Goal: Task Accomplishment & Management: Manage account settings

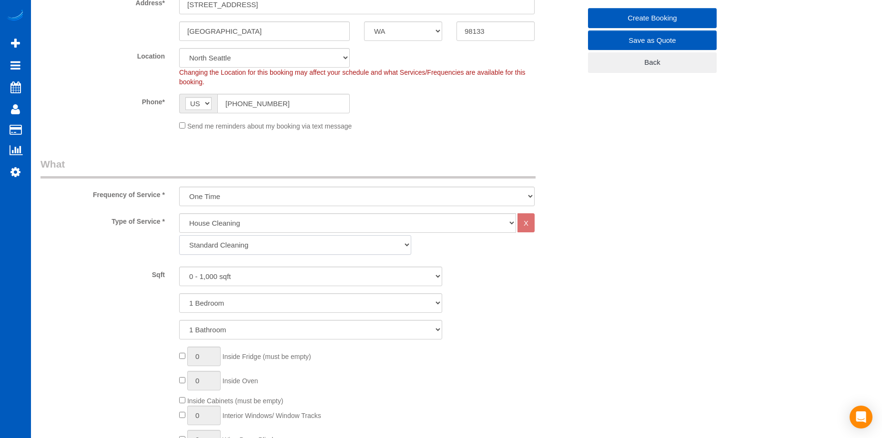
click at [314, 242] on select "Standard Cleaning Deep Cleaning Move In/ Out Cleaning" at bounding box center [295, 245] width 232 height 20
select select "368"
click at [179, 235] on select "Standard Cleaning Deep Cleaning Move In/ Out Cleaning" at bounding box center [295, 245] width 232 height 20
click at [303, 272] on select "0 - 1,000 sqft 1,001 - 1,500 sqft 1,501 - 2,000 sqft 2,001 - 2,500 sqft 2,501 -…" at bounding box center [310, 277] width 263 height 20
select select "1501"
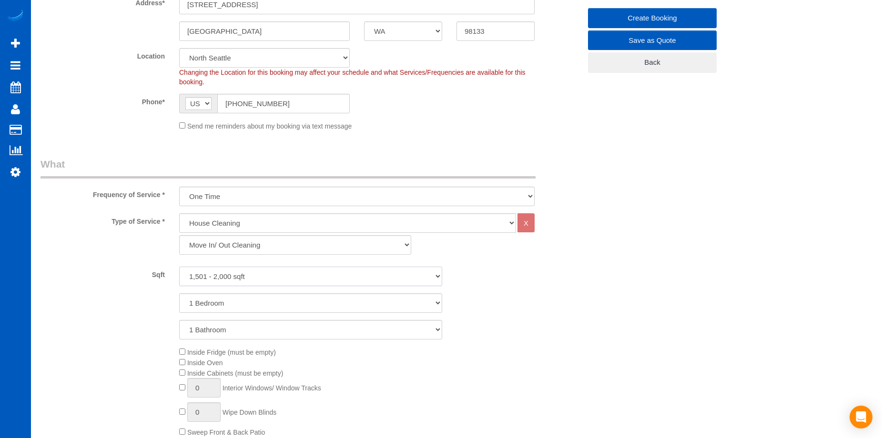
click at [179, 267] on select "0 - 1,000 sqft 1,001 - 1,500 sqft 1,501 - 2,000 sqft 2,001 - 2,500 sqft 2,501 -…" at bounding box center [310, 277] width 263 height 20
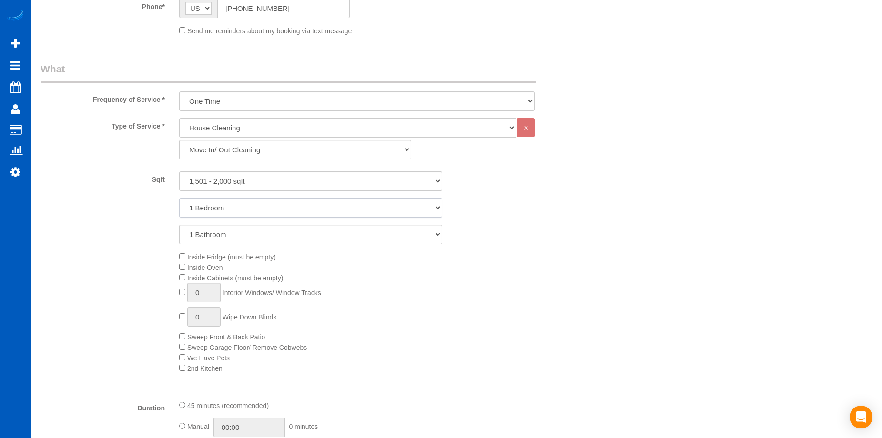
click at [276, 212] on select "1 Bedroom 2 Bedrooms 3 Bedrooms 4 Bedrooms 5 Bedrooms 6 Bedrooms 7 Bedrooms" at bounding box center [310, 208] width 263 height 20
select select "3"
click at [179, 198] on select "1 Bedroom 2 Bedrooms 3 Bedrooms 4 Bedrooms 5 Bedrooms 6 Bedrooms 7 Bedrooms" at bounding box center [310, 208] width 263 height 20
click at [275, 241] on select "1 Bathroom 2 Bathrooms 3 Bathrooms 4 Bathrooms 5 Bathrooms 6 Bathrooms 7 Bathro…" at bounding box center [310, 235] width 263 height 20
select select "2"
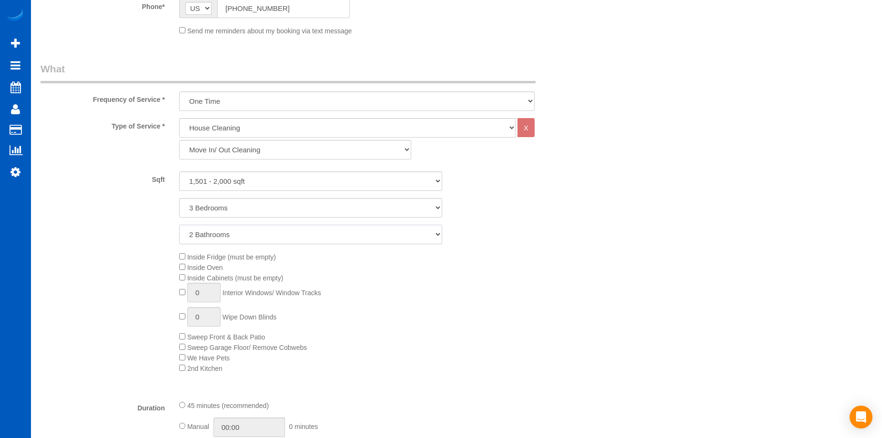
click at [179, 225] on select "1 Bathroom 2 Bathrooms 3 Bathrooms 4 Bathrooms 5 Bathrooms 6 Bathrooms 7 Bathro…" at bounding box center [310, 235] width 263 height 20
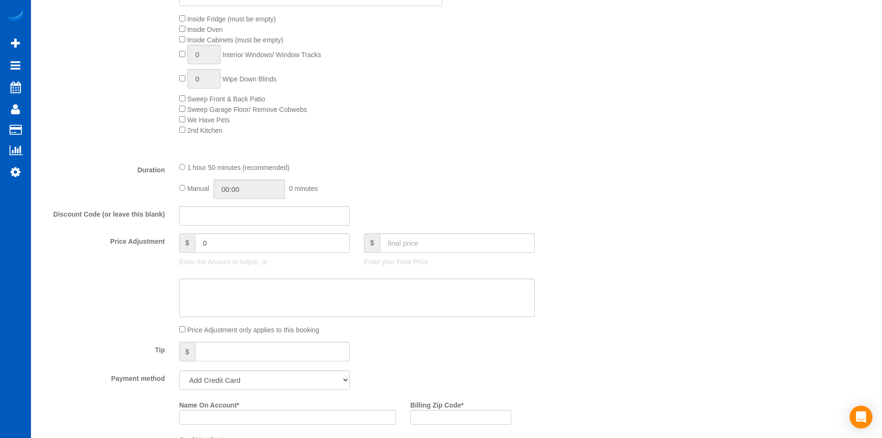
scroll to position [381, 0]
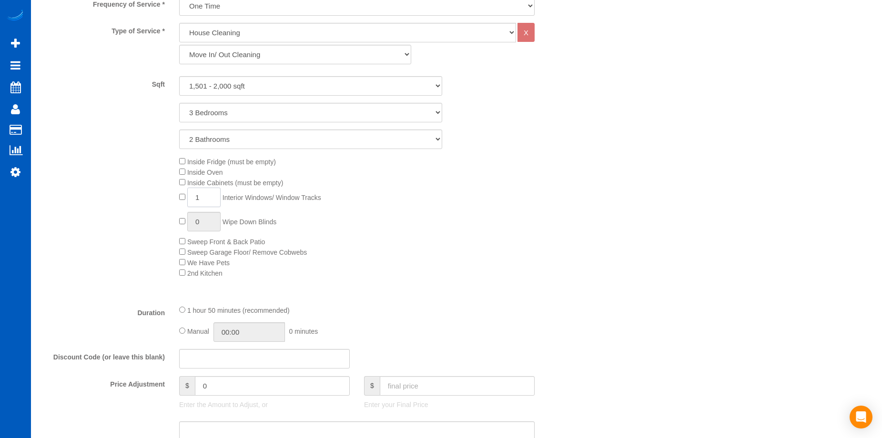
click at [205, 198] on input "1" at bounding box center [203, 198] width 33 height 20
drag, startPoint x: 187, startPoint y: 197, endPoint x: 160, endPoint y: 195, distance: 27.2
click at [160, 195] on div "Inside Fridge (must be empty) Inside Oven Inside Cabinets (must be empty) 1 Int…" at bounding box center [310, 217] width 554 height 122
type input "7"
click at [387, 213] on div "Inside Fridge (must be empty) Inside Oven Inside Cabinets (must be empty) 7 Int…" at bounding box center [380, 217] width 416 height 122
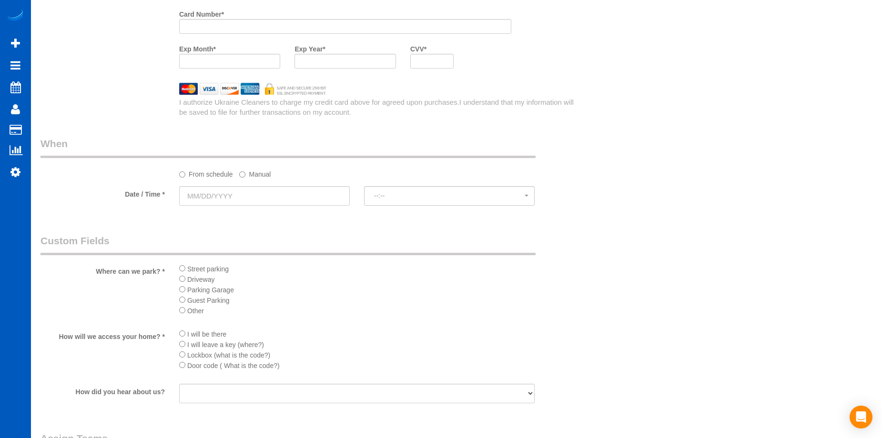
scroll to position [953, 0]
click at [320, 194] on input "text" at bounding box center [264, 193] width 171 height 20
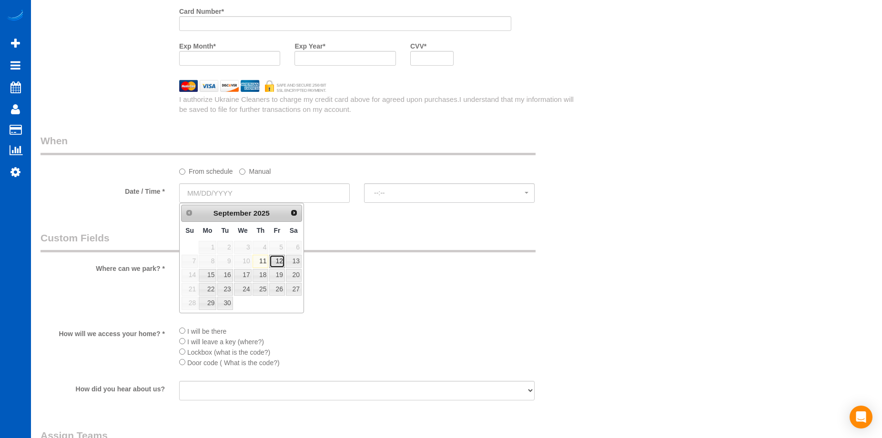
click at [277, 256] on link "12" at bounding box center [276, 261] width 15 height 13
type input "09/12/2025"
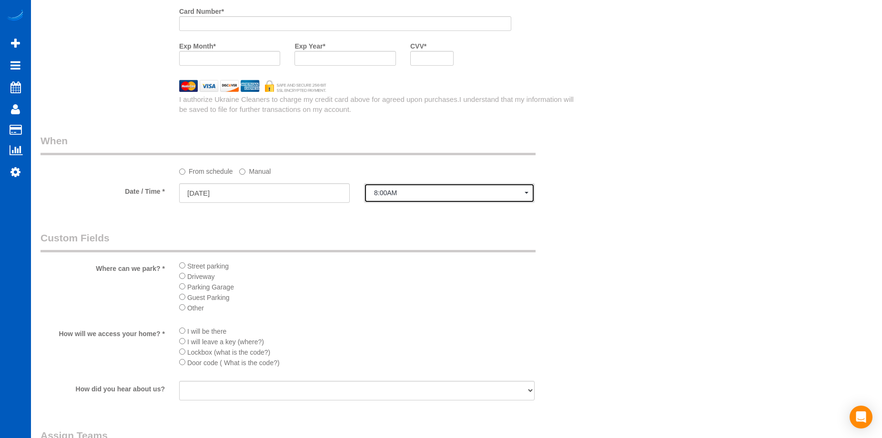
click at [394, 192] on span "8:00AM" at bounding box center [449, 193] width 151 height 8
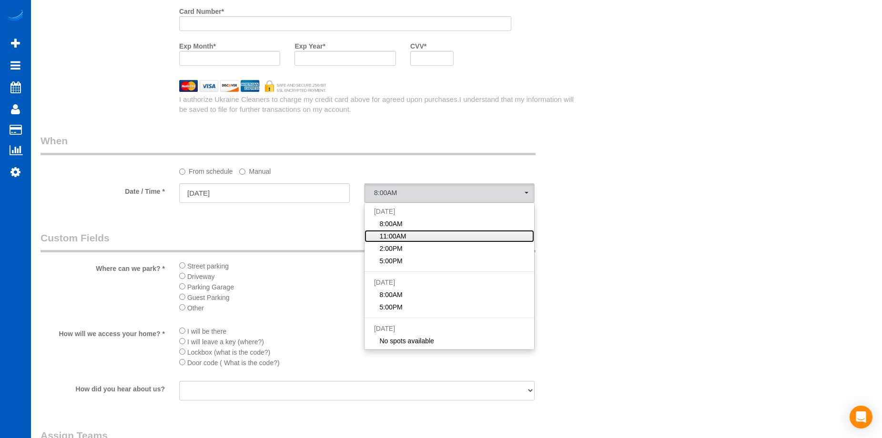
click at [398, 232] on span "11:00AM" at bounding box center [392, 237] width 27 height 10
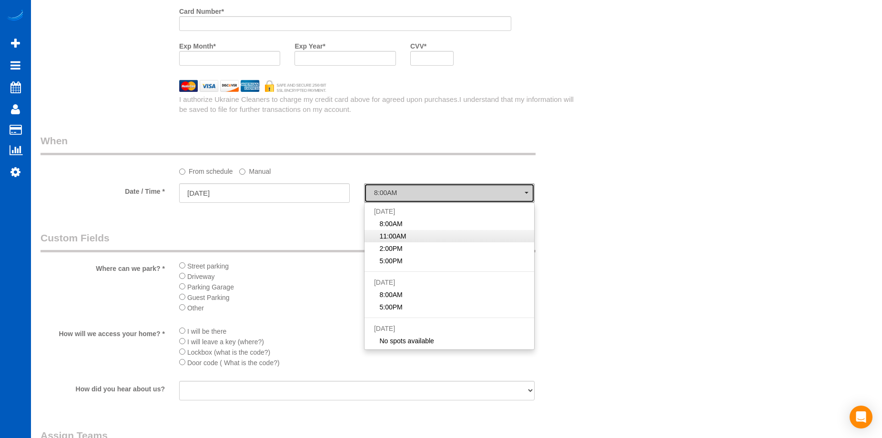
select select "spot2"
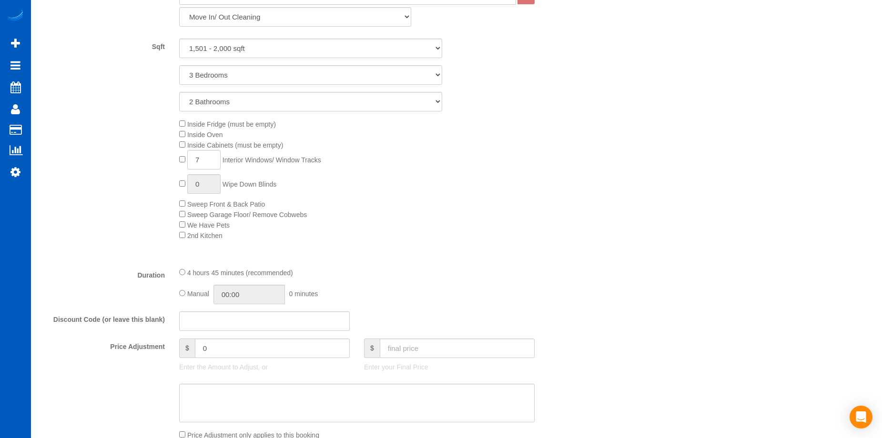
scroll to position [524, 0]
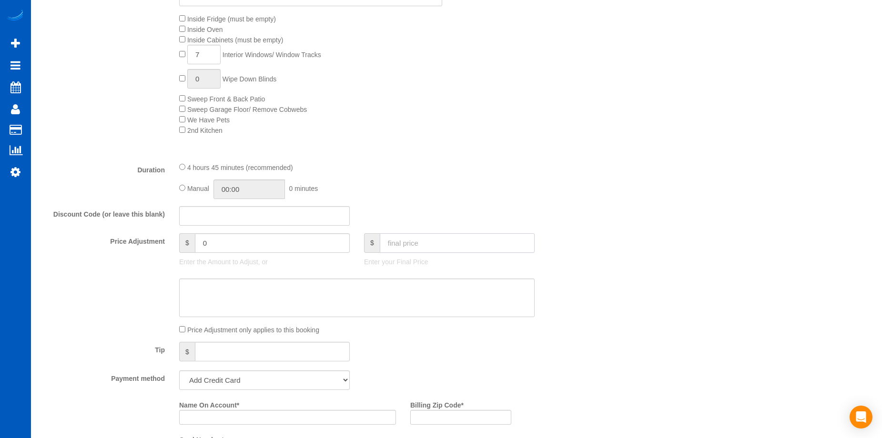
click at [426, 245] on input "text" at bounding box center [457, 243] width 155 height 20
type input "375"
click at [411, 282] on textarea at bounding box center [356, 298] width 355 height 39
type textarea "Once ov"
type input "-119"
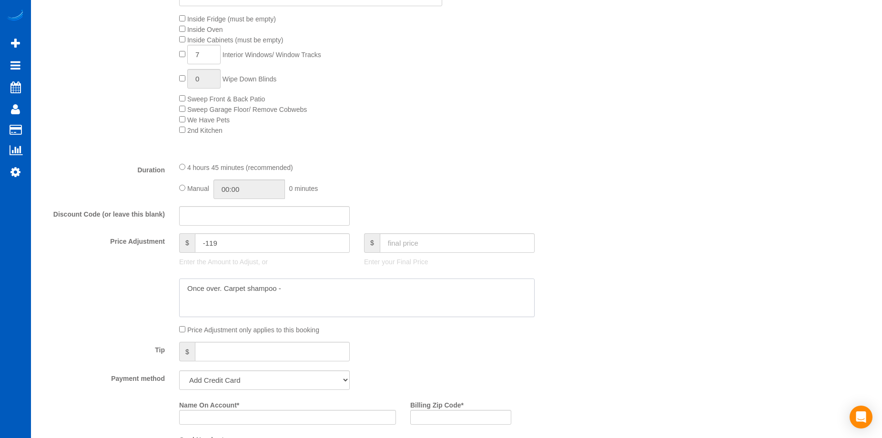
click at [382, 293] on textarea at bounding box center [356, 298] width 355 height 39
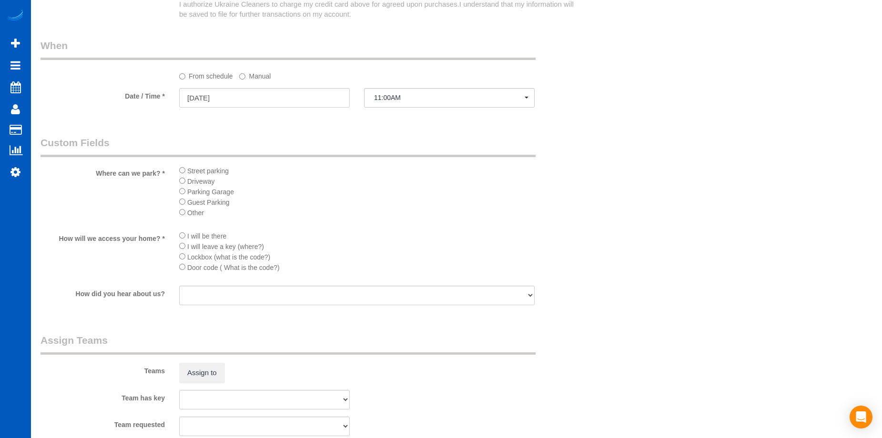
scroll to position [1267, 0]
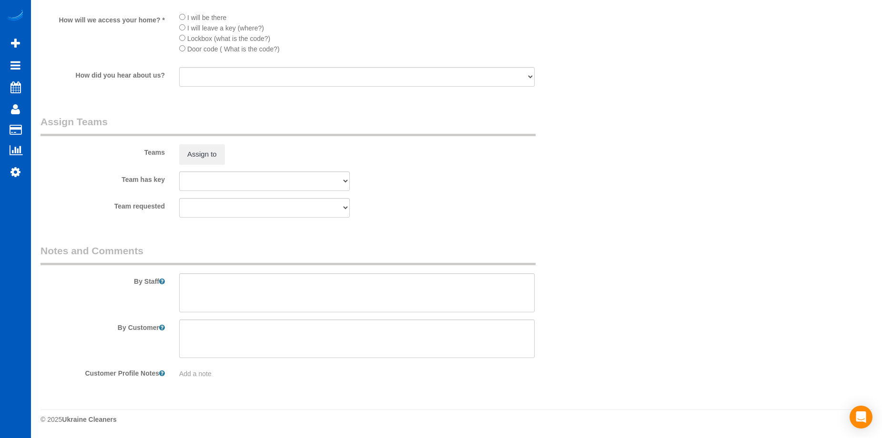
type textarea "Once over. Carpet shampoo for a big living room space and a hallway"
click at [292, 303] on textarea at bounding box center [356, 292] width 355 height 39
paste textarea "Moving into brand new house. Doing once cleaning on everything. Need 7 windows …"
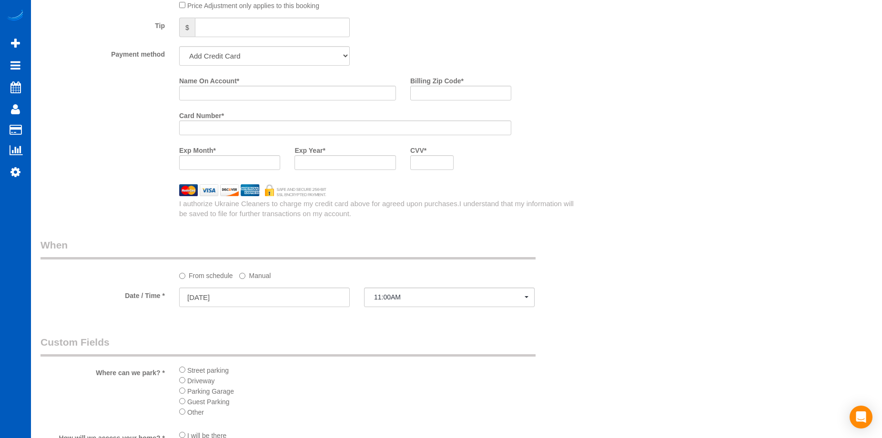
scroll to position [838, 0]
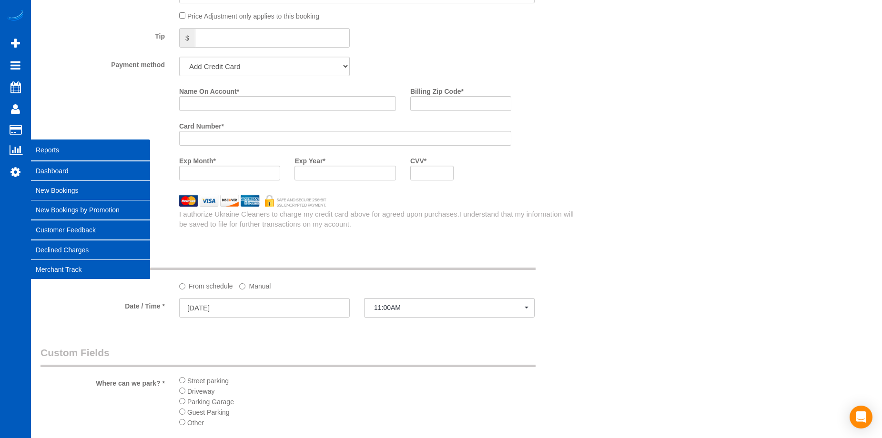
type textarea "Booked by Aaron. Moving into brand new house. Doing once cleaning on everything…"
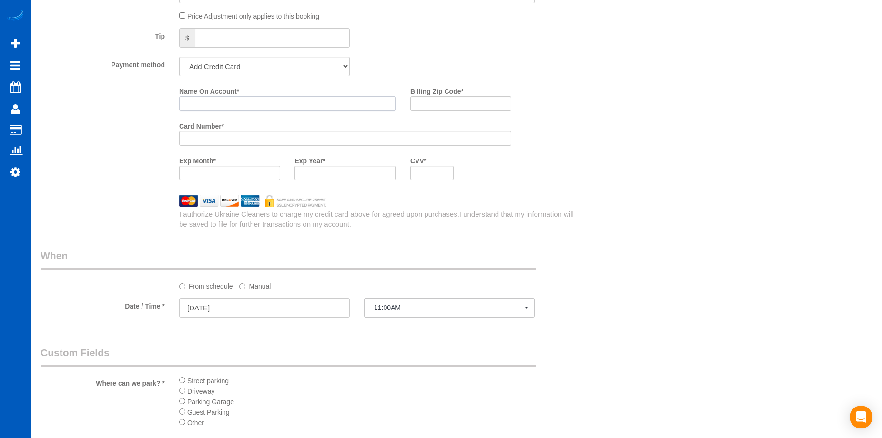
click at [289, 105] on input "Name On Account *" at bounding box center [287, 103] width 217 height 15
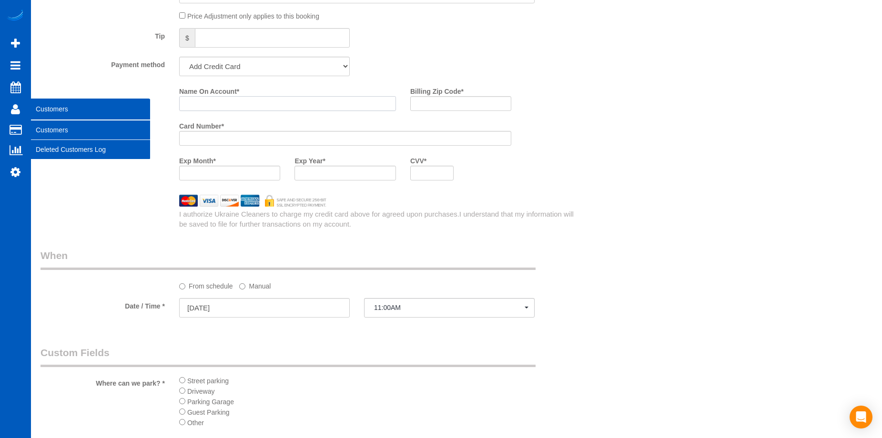
paste input "Larissa Dias"
type input "Larissa Dias"
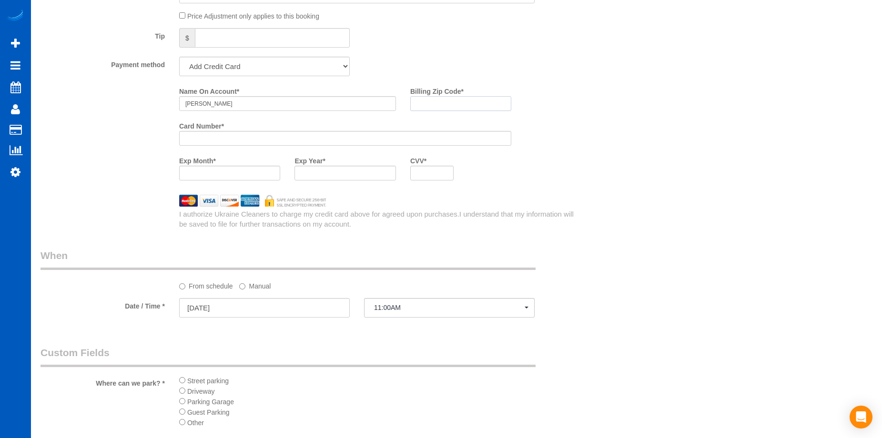
click at [449, 109] on input "Billing Zip Code *" at bounding box center [460, 103] width 101 height 15
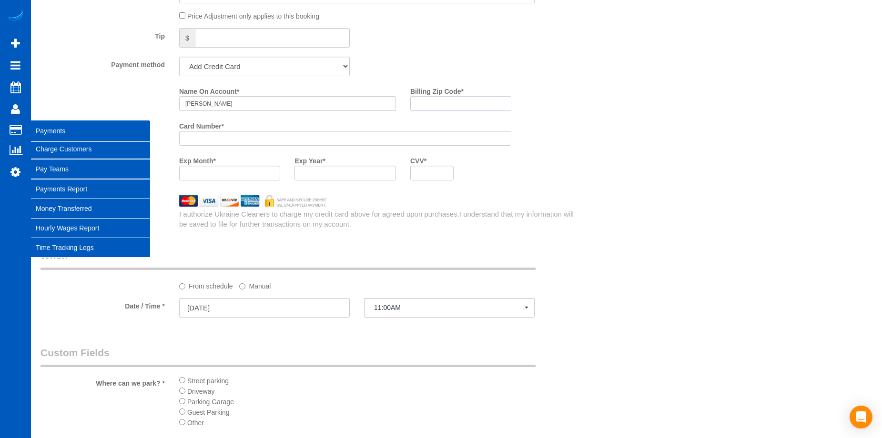
paste input "98125"
type input "98125"
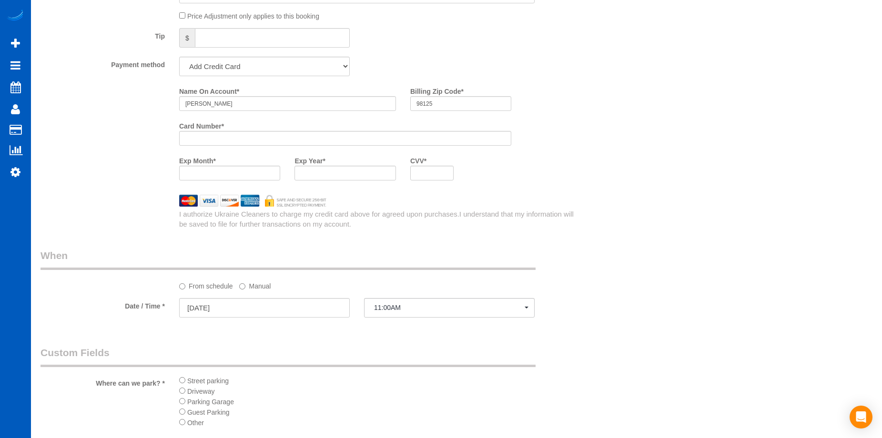
click at [591, 179] on div "Who Email* lbright4@gmail.com Name * Larissa Dias Where Address* 4117 N 107th S…" at bounding box center [456, 15] width 832 height 1637
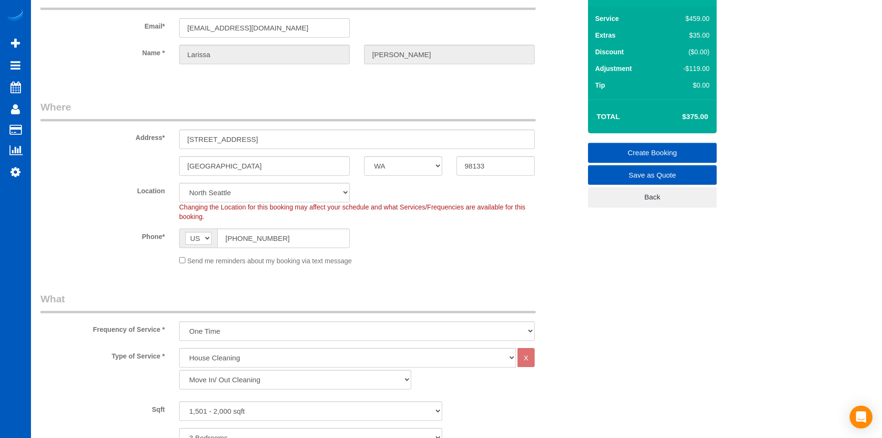
scroll to position [0, 0]
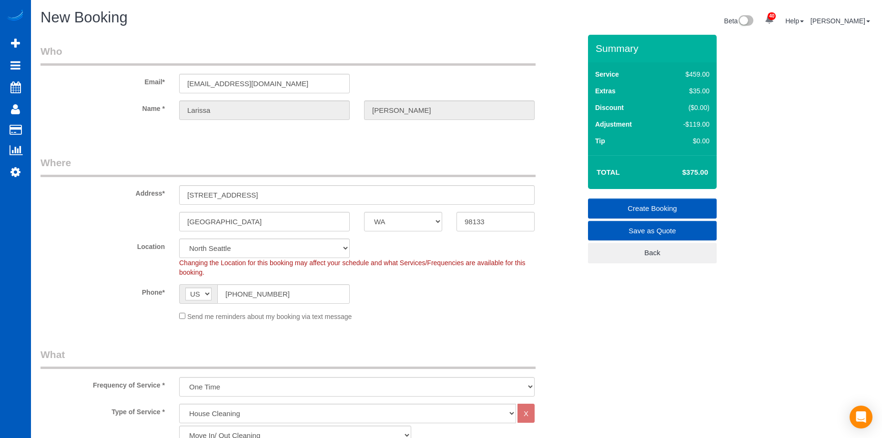
click at [625, 203] on link "Create Booking" at bounding box center [652, 209] width 129 height 20
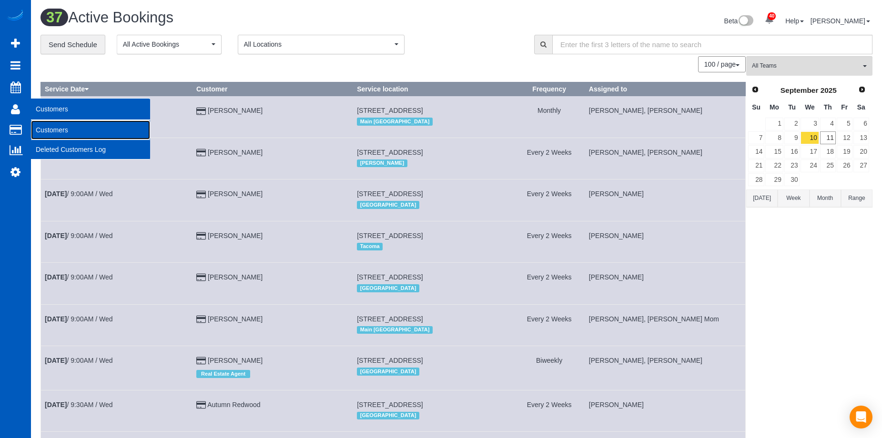
click at [39, 127] on link "Customers" at bounding box center [90, 130] width 119 height 19
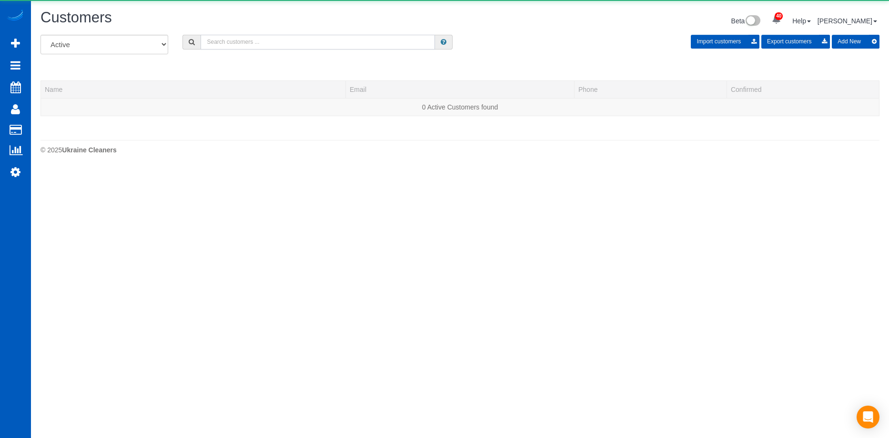
click at [252, 41] on input "text" at bounding box center [318, 42] width 234 height 15
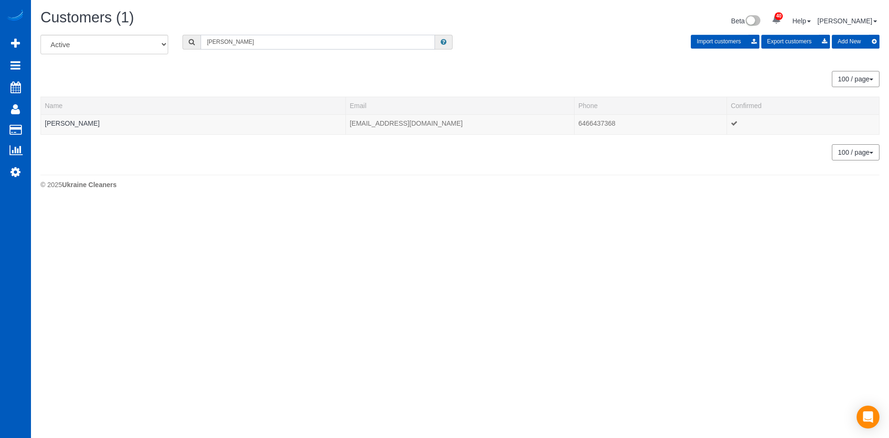
click at [251, 41] on input "Natasha knorr" at bounding box center [318, 42] width 234 height 15
drag, startPoint x: 252, startPoint y: 40, endPoint x: 157, endPoint y: 41, distance: 94.8
click at [157, 41] on div "All Active Archived Natasha knorr Import customers Export customers Add New" at bounding box center [459, 48] width 853 height 27
drag, startPoint x: 249, startPoint y: 40, endPoint x: 173, endPoint y: 39, distance: 75.3
click at [176, 40] on div "Debra Beck" at bounding box center [317, 42] width 284 height 15
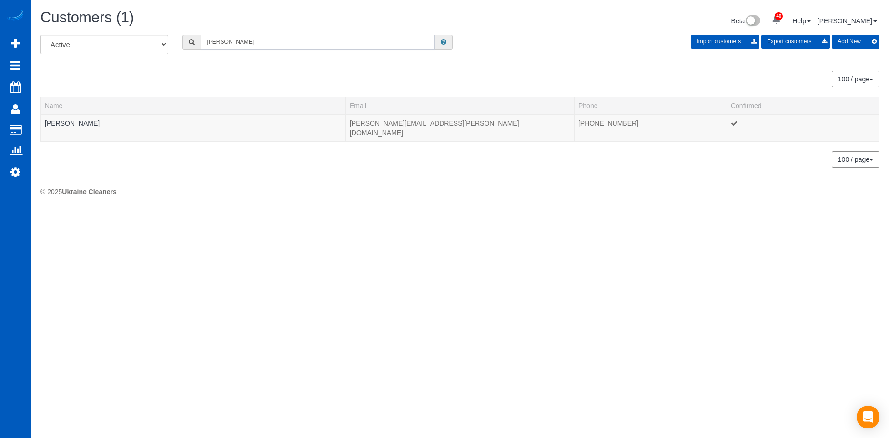
paste input "April Kosakoff"
type input "April Kosakoff"
click at [73, 125] on link "April Kosakoff" at bounding box center [72, 124] width 55 height 8
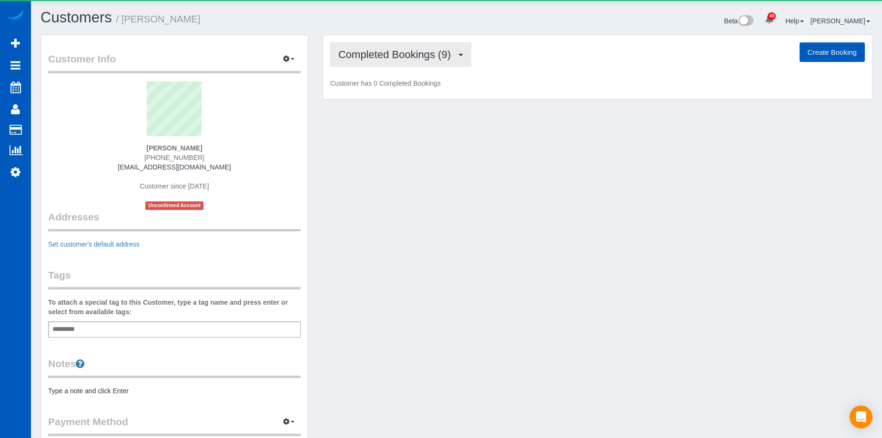
click at [370, 59] on span "Completed Bookings (9)" at bounding box center [396, 55] width 117 height 12
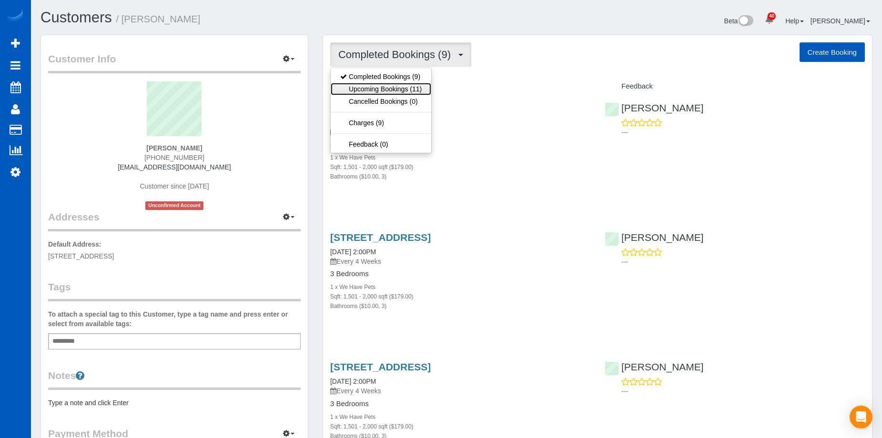
click at [375, 88] on link "Upcoming Bookings (11)" at bounding box center [381, 89] width 101 height 12
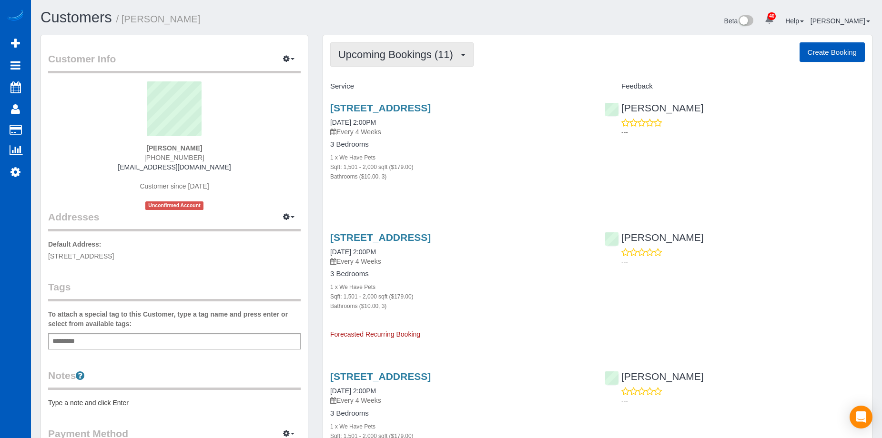
click at [418, 52] on span "Upcoming Bookings (11)" at bounding box center [398, 55] width 120 height 12
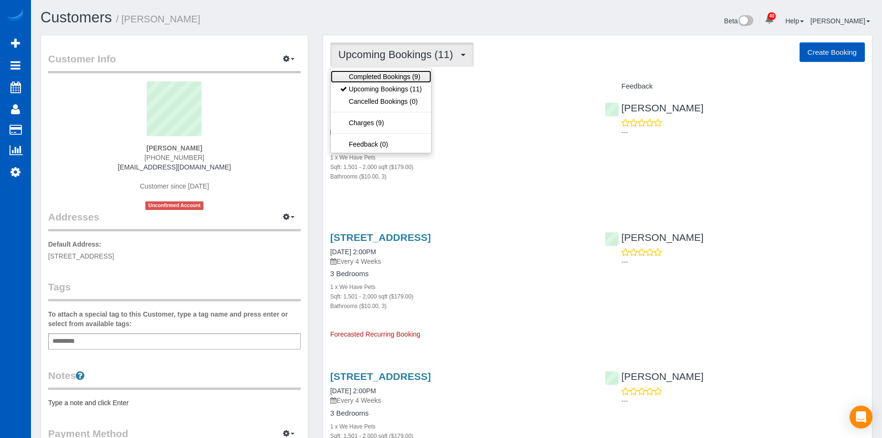
click at [394, 71] on link "Completed Bookings (9)" at bounding box center [381, 77] width 101 height 12
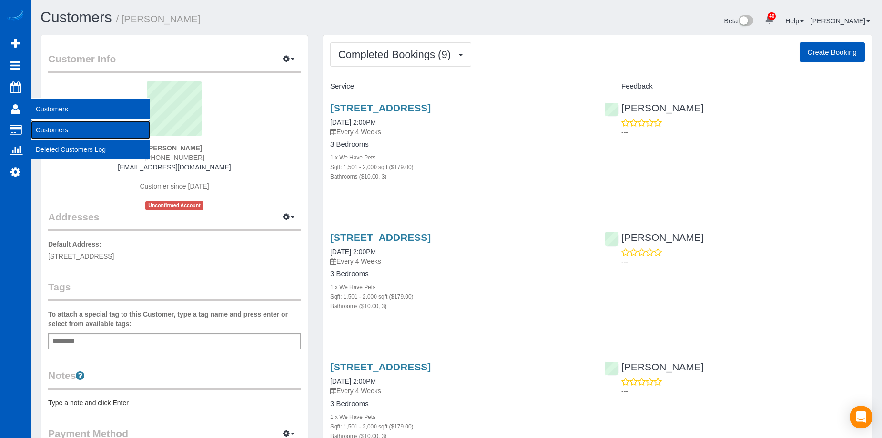
click at [49, 127] on link "Customers" at bounding box center [90, 130] width 119 height 19
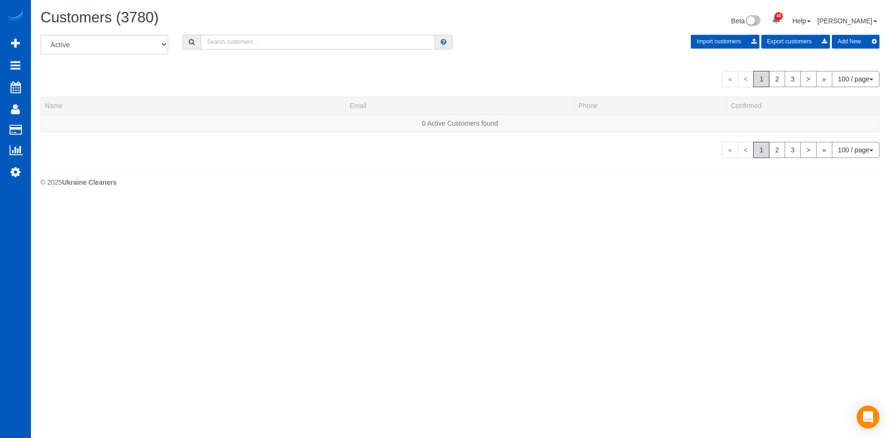
click at [301, 44] on input "text" at bounding box center [318, 42] width 234 height 15
paste input "Steve Morgensen"
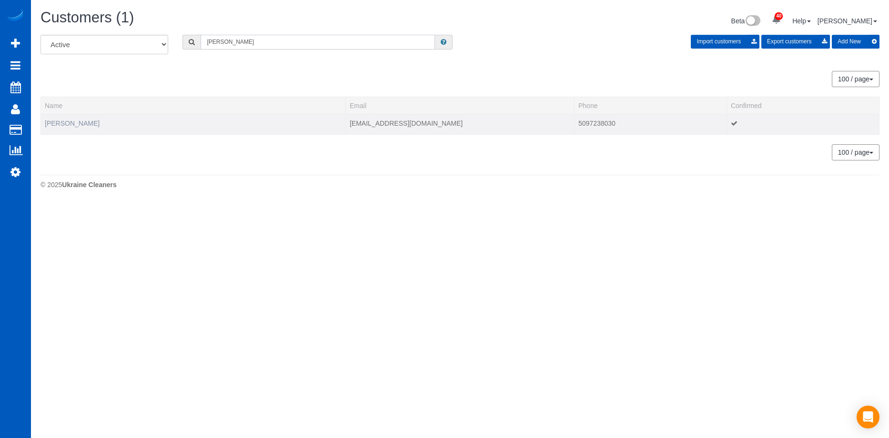
type input "Steve Morgensen"
click at [90, 125] on link "Steve Morgensen" at bounding box center [72, 124] width 55 height 8
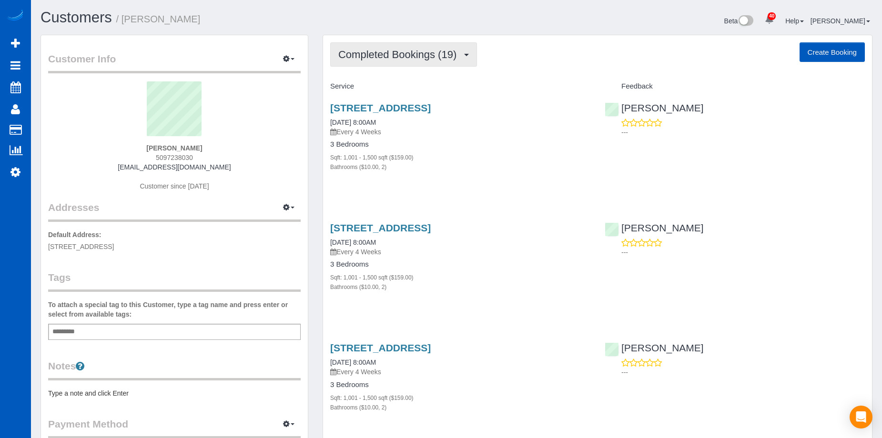
click at [390, 60] on span "Completed Bookings (19)" at bounding box center [399, 55] width 123 height 12
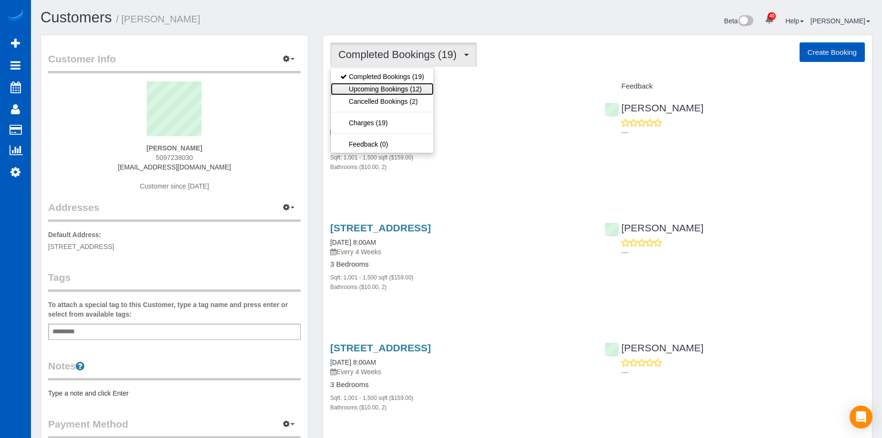
click at [388, 83] on link "Upcoming Bookings (12)" at bounding box center [382, 89] width 103 height 12
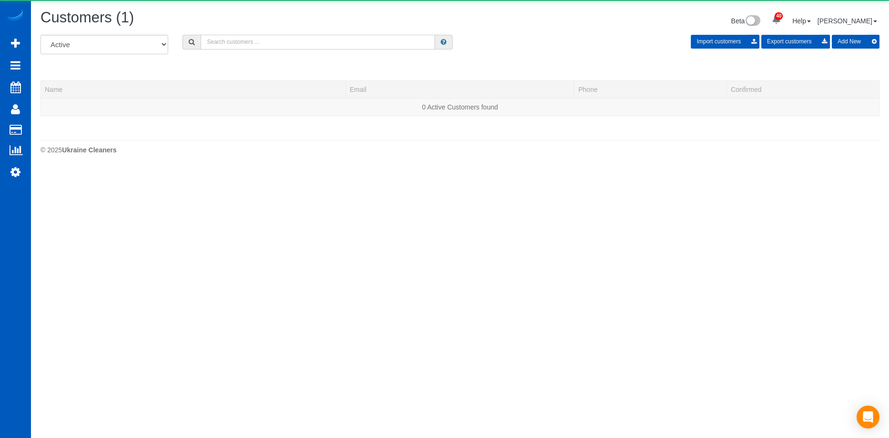
click at [275, 42] on input "text" at bounding box center [318, 42] width 234 height 15
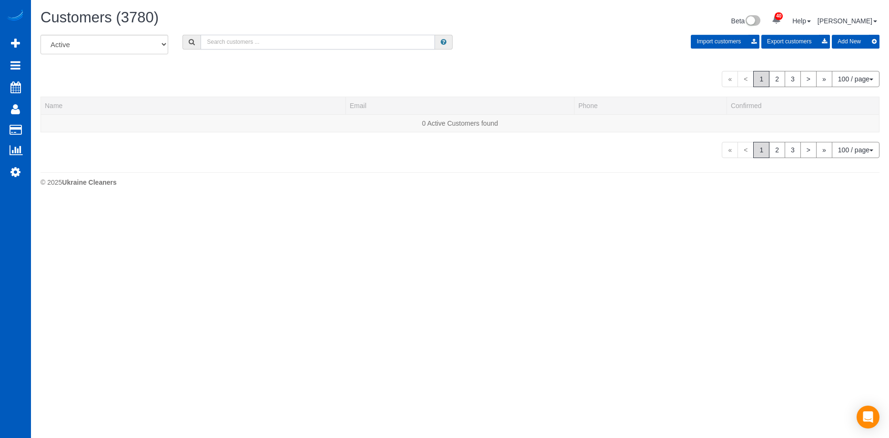
paste input "James Athappilly"
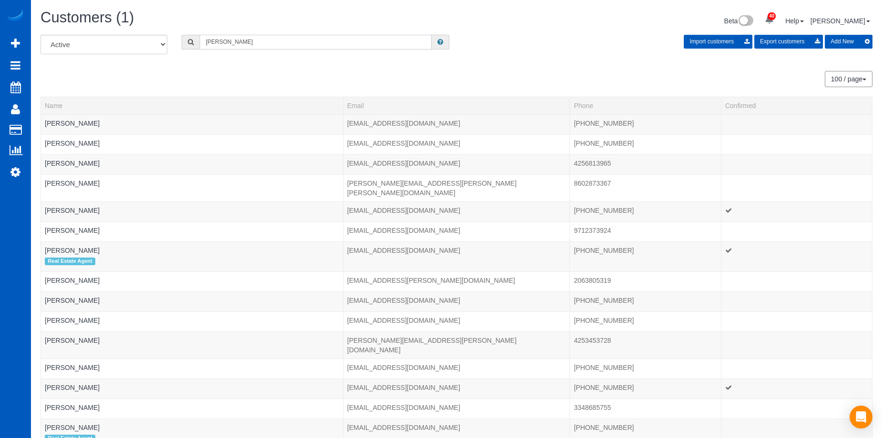
click at [262, 41] on input "James Athappilly" at bounding box center [316, 42] width 232 height 15
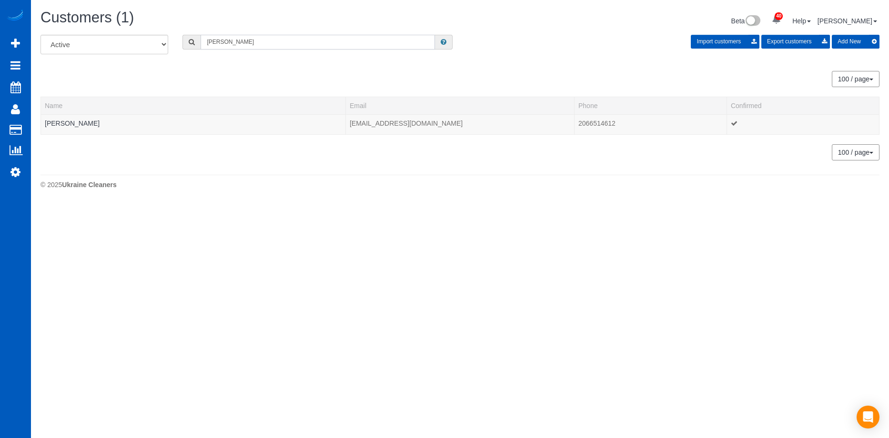
click at [259, 44] on input "James Athappilly" at bounding box center [318, 42] width 234 height 15
drag, startPoint x: 299, startPoint y: 43, endPoint x: 96, endPoint y: 38, distance: 203.0
click at [96, 38] on div "All Active Archived James Athappilly Import customers Export customers Add New" at bounding box center [459, 48] width 853 height 27
paste input "Khou Graffeo"
drag, startPoint x: 313, startPoint y: 42, endPoint x: 131, endPoint y: 41, distance: 181.5
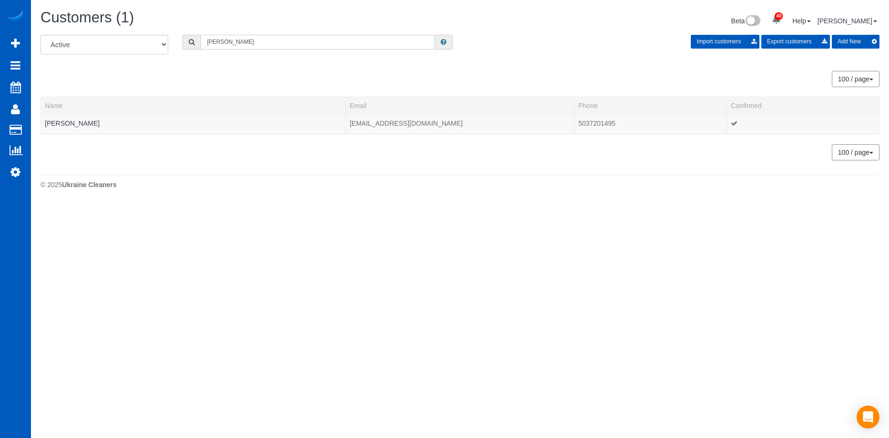
click at [131, 41] on div "All Active Archived Khou Graffeo Import customers Export customers Add New" at bounding box center [459, 48] width 853 height 27
paste input "David Minerath"
drag, startPoint x: 247, startPoint y: 38, endPoint x: 171, endPoint y: 40, distance: 76.3
click at [171, 40] on div "All Active Archived David Minerath Import customers Export customers Add New" at bounding box center [459, 48] width 853 height 27
paste input "Mark Smi"
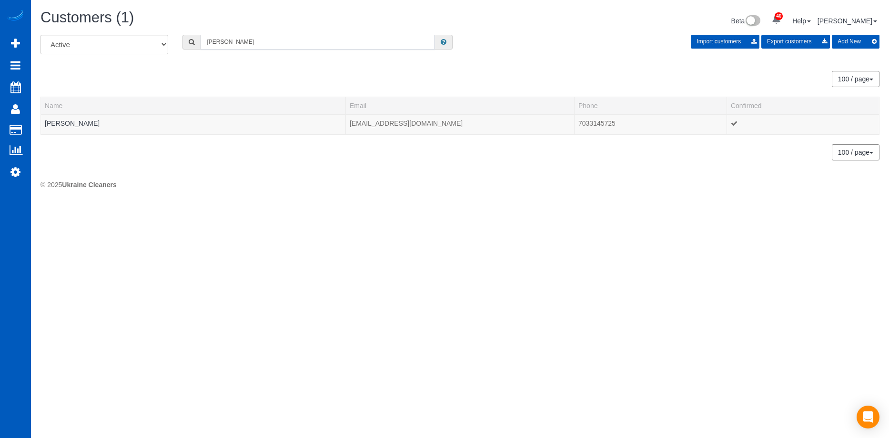
click at [252, 39] on input "Mark Smith" at bounding box center [318, 42] width 234 height 15
drag, startPoint x: 245, startPoint y: 41, endPoint x: 173, endPoint y: 38, distance: 72.0
click at [173, 38] on div "All Active Archived Mark Smith Import customers Export customers Add New" at bounding box center [459, 48] width 853 height 27
paste input "Brandon Foister"
click at [275, 42] on input "Brandon Foister" at bounding box center [318, 42] width 234 height 15
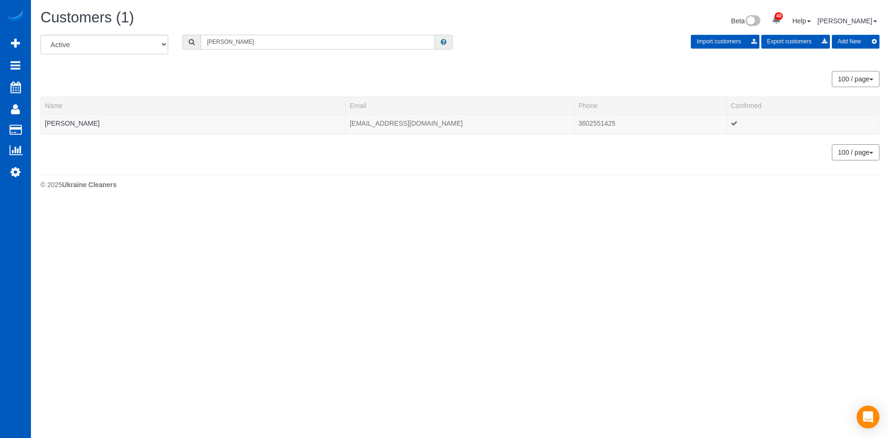
drag, startPoint x: 259, startPoint y: 44, endPoint x: 156, endPoint y: 40, distance: 103.0
click at [156, 40] on div "All Active Archived Brandon Foister Import customers Export customers Add New" at bounding box center [459, 48] width 853 height 27
paste input "Tracy Wilson"
type input "Tracy Wilson"
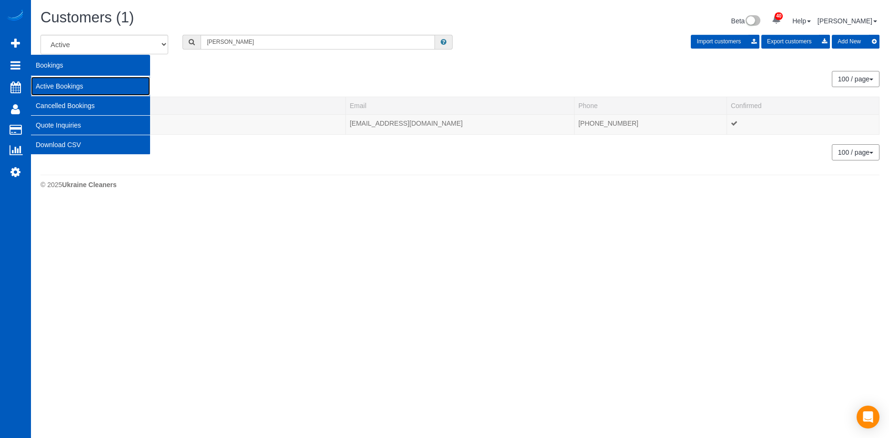
click at [45, 84] on link "Active Bookings" at bounding box center [90, 86] width 119 height 19
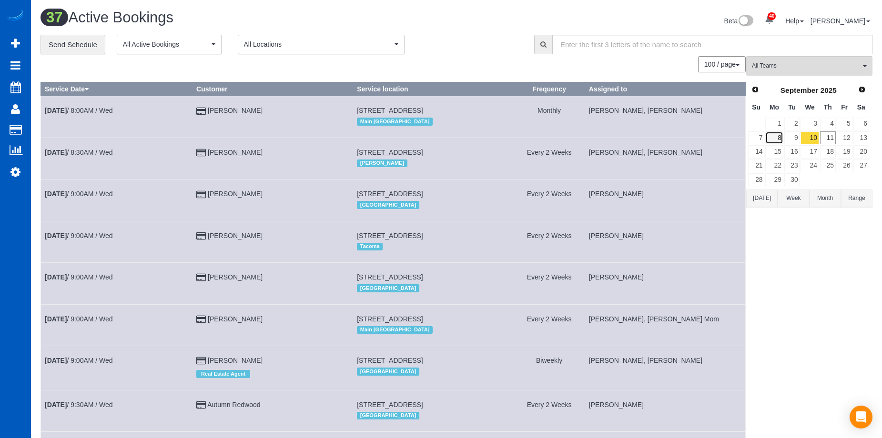
click at [782, 136] on link "8" at bounding box center [774, 137] width 18 height 13
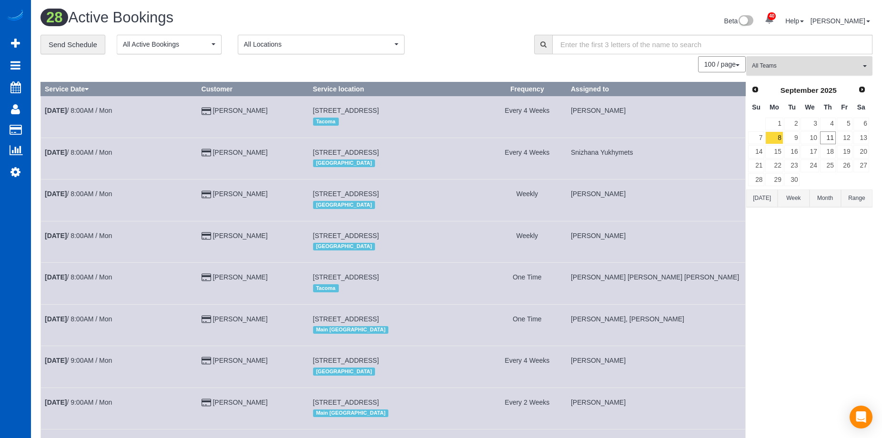
click at [828, 66] on span "All Teams" at bounding box center [806, 66] width 109 height 8
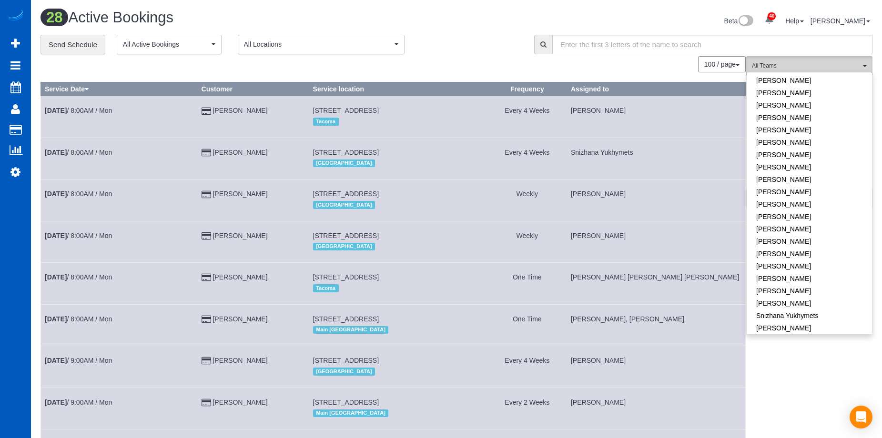
scroll to position [606, 0]
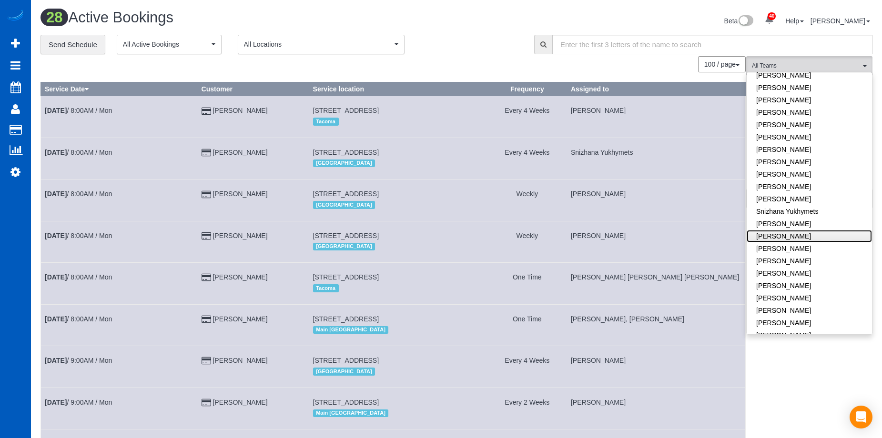
click at [814, 230] on link "[PERSON_NAME]" at bounding box center [808, 236] width 125 height 12
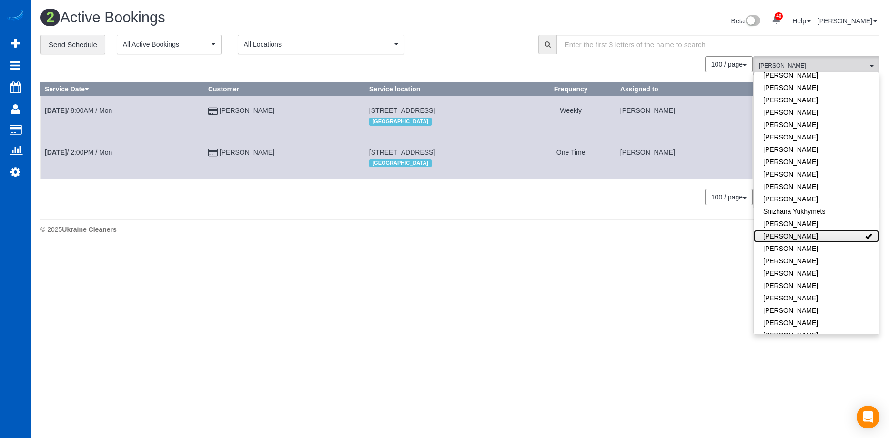
click at [824, 230] on link "[PERSON_NAME]" at bounding box center [816, 236] width 125 height 12
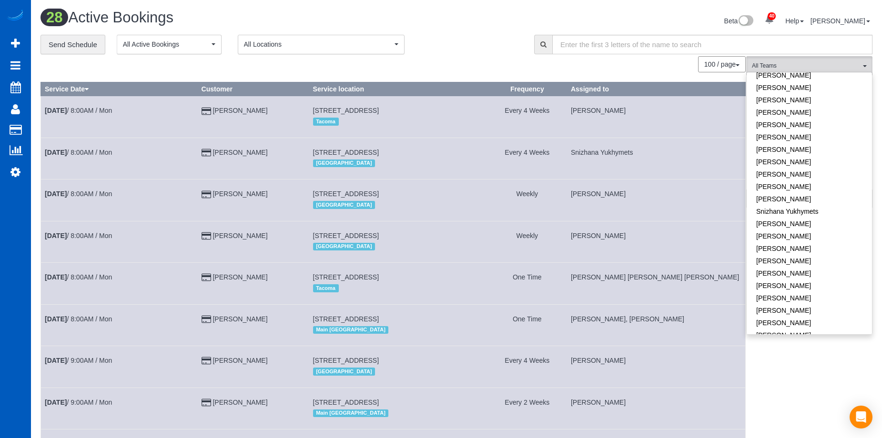
click at [540, 17] on div "Beta 40 Your Notifications You have 0 alerts × You have 1 to charge for 09/09/2…" at bounding box center [667, 22] width 423 height 25
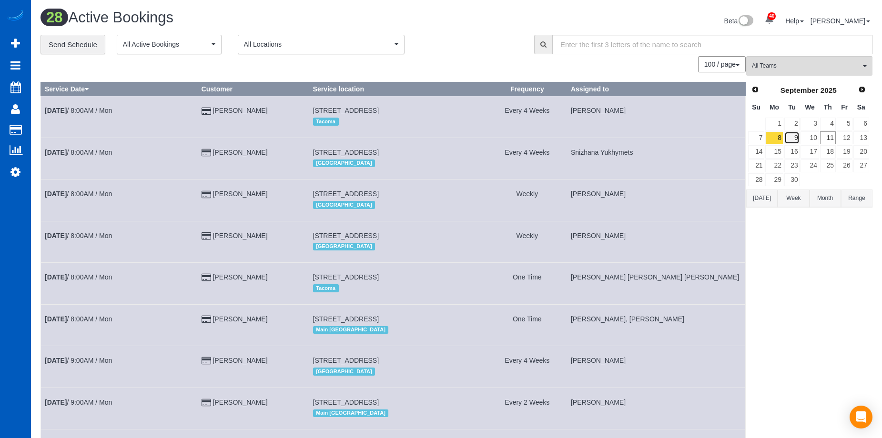
click at [790, 141] on link "9" at bounding box center [792, 137] width 16 height 13
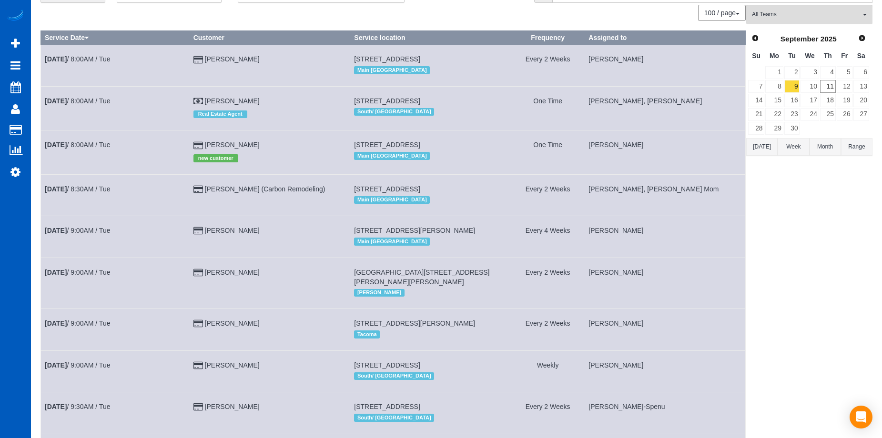
scroll to position [0, 0]
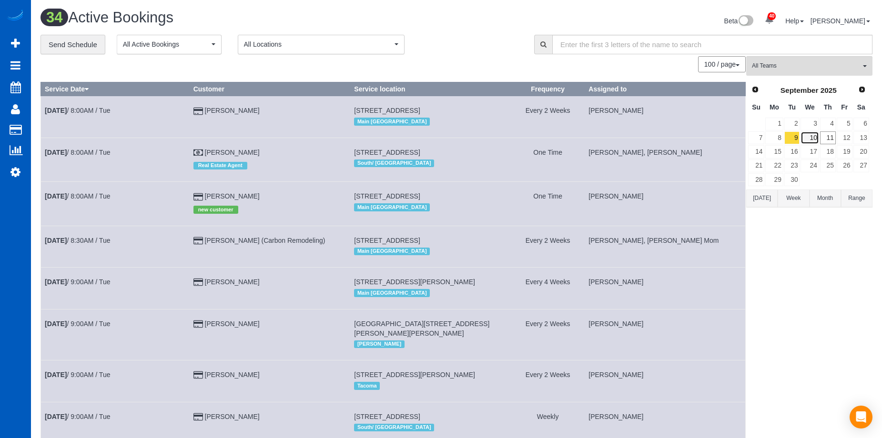
click at [807, 139] on link "10" at bounding box center [809, 137] width 18 height 13
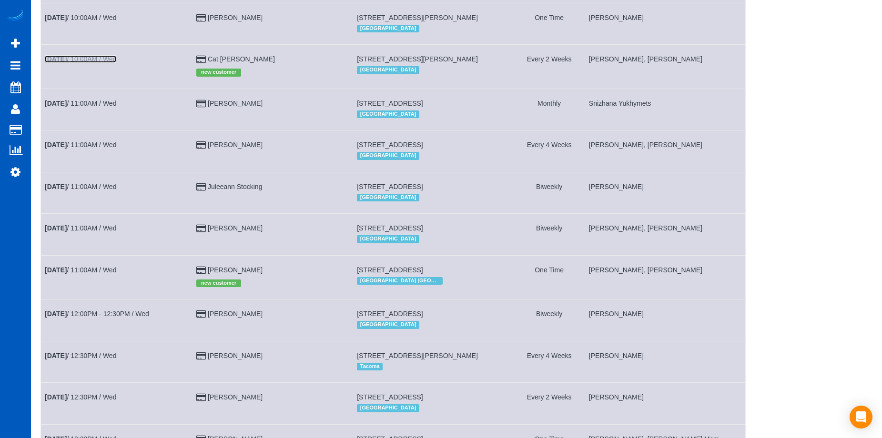
scroll to position [572, 0]
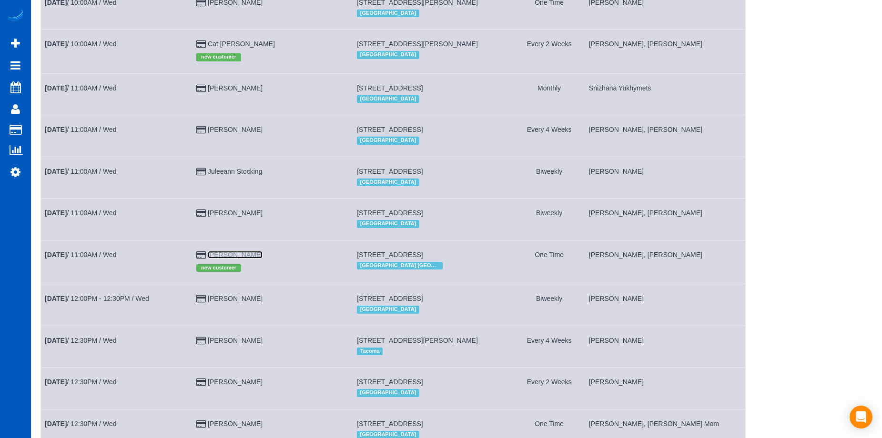
drag, startPoint x: 224, startPoint y: 255, endPoint x: 266, endPoint y: 254, distance: 41.9
copy link "Kodie Maxwell"
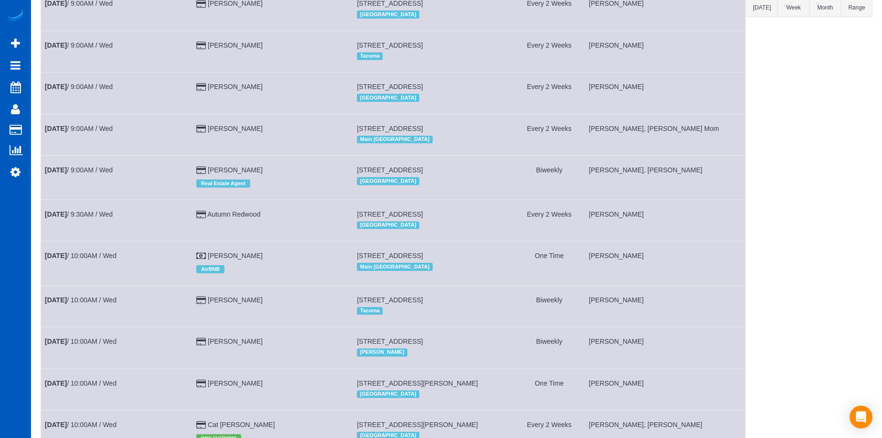
scroll to position [0, 0]
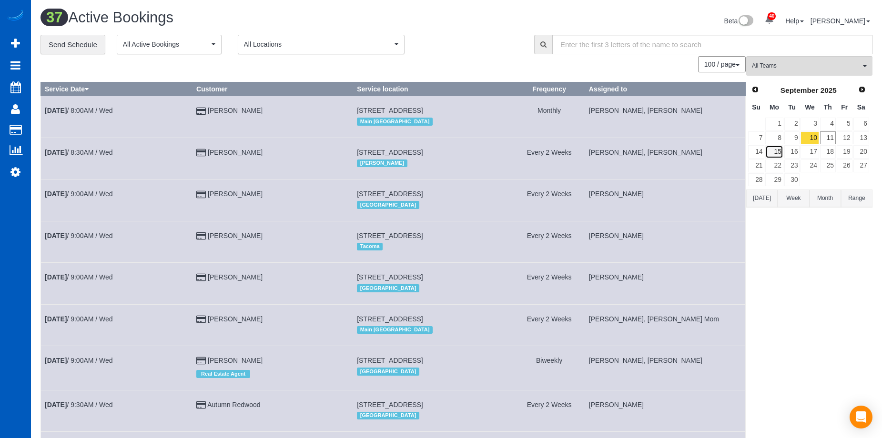
click at [781, 148] on link "15" at bounding box center [774, 151] width 18 height 13
click at [834, 65] on span "All Teams" at bounding box center [806, 66] width 109 height 8
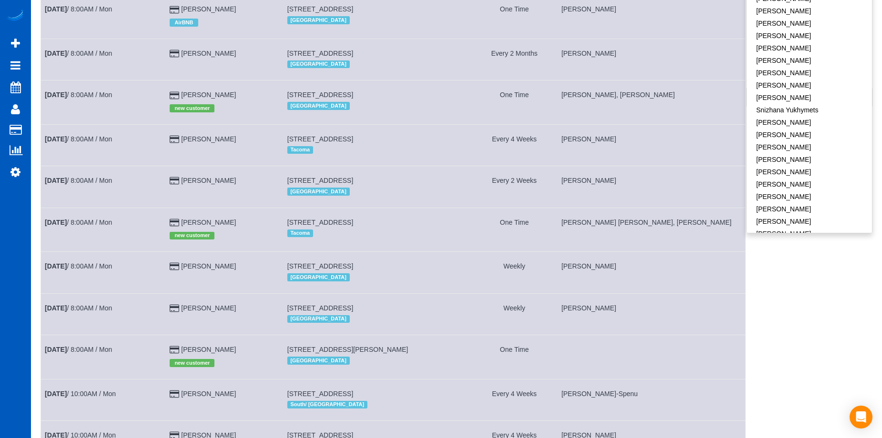
scroll to position [95, 0]
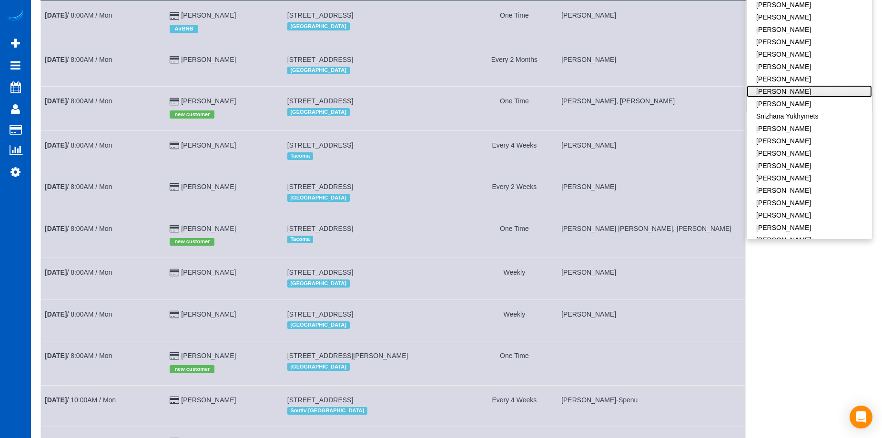
click at [829, 85] on link "Rymma Volkova" at bounding box center [808, 91] width 125 height 12
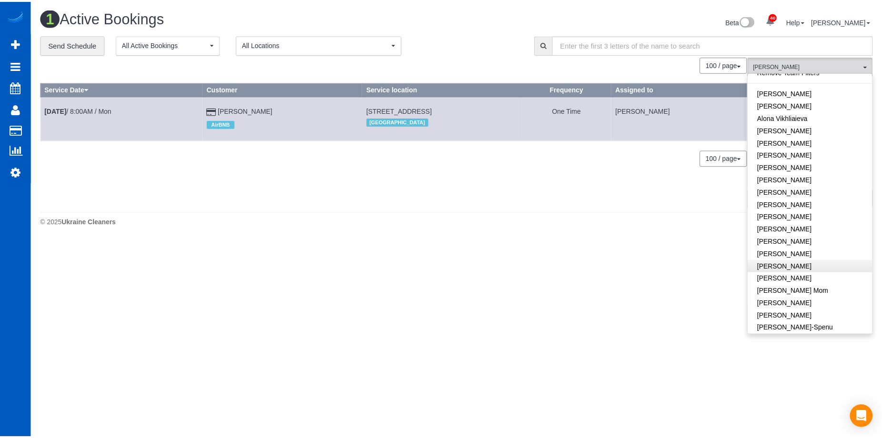
scroll to position [0, 0]
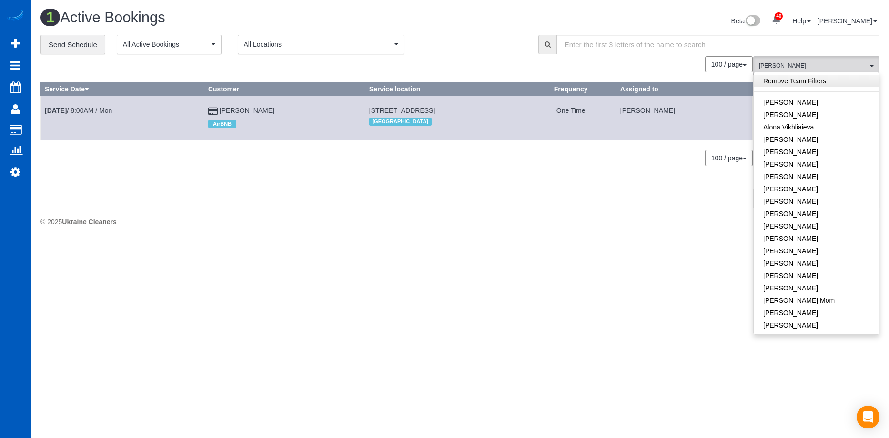
click at [839, 82] on link "Remove Team Filters" at bounding box center [816, 81] width 125 height 12
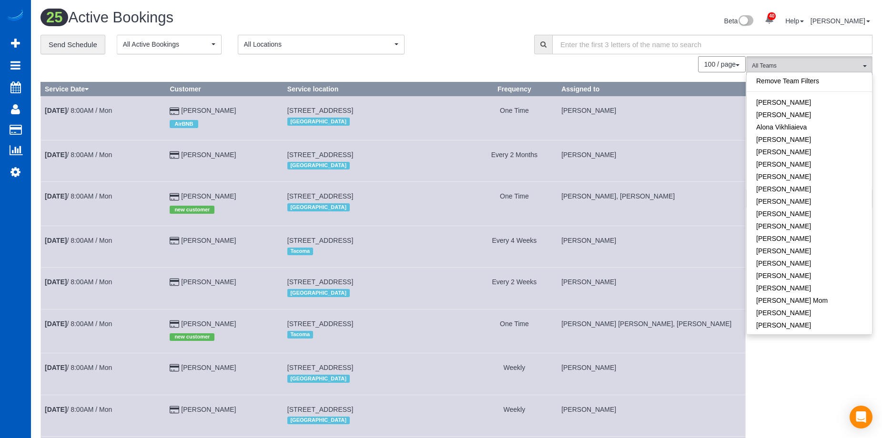
click at [575, 18] on div "Beta 40 Your Notifications You have 0 alerts × You have 1 to charge for 09/09/2…" at bounding box center [667, 22] width 423 height 25
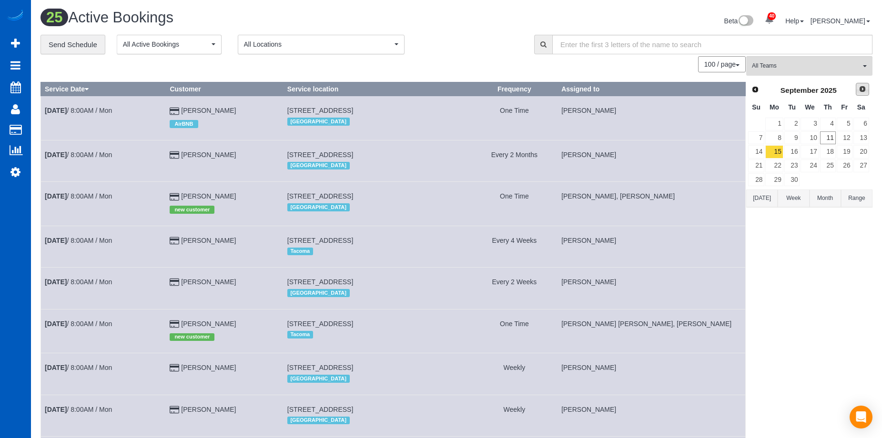
click at [859, 91] on span "Next" at bounding box center [862, 89] width 8 height 8
click at [776, 151] on link "13" at bounding box center [774, 151] width 18 height 13
click at [789, 72] on button "All Teams" at bounding box center [809, 66] width 126 height 20
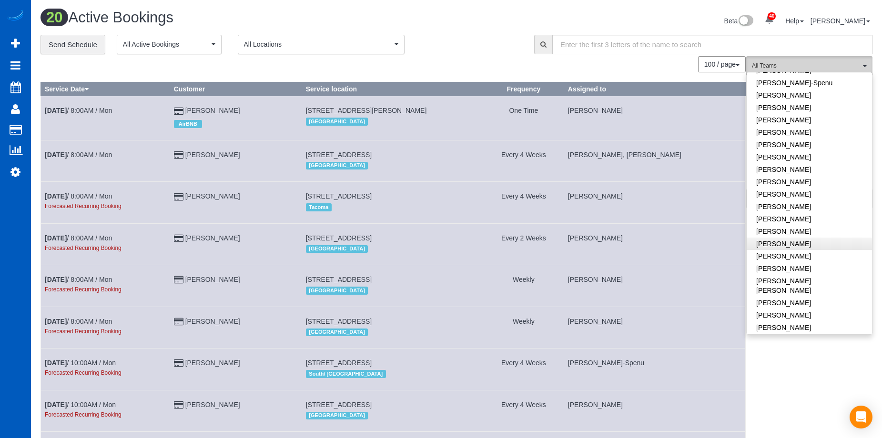
scroll to position [238, 0]
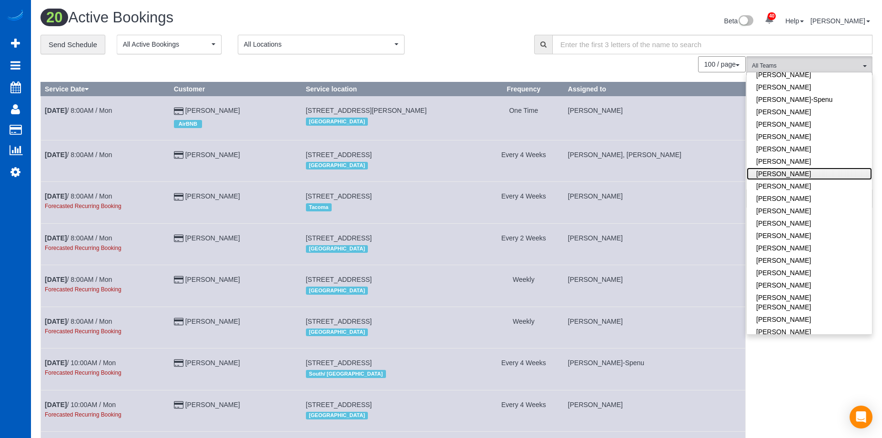
click at [834, 168] on link "[PERSON_NAME]" at bounding box center [808, 174] width 125 height 12
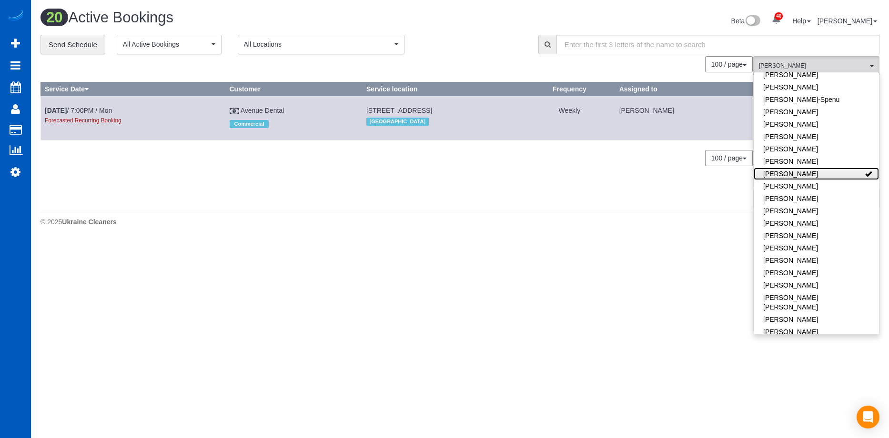
click at [833, 171] on link "[PERSON_NAME]" at bounding box center [816, 174] width 125 height 12
click at [840, 162] on link "Kateryna Maherovska" at bounding box center [816, 161] width 125 height 12
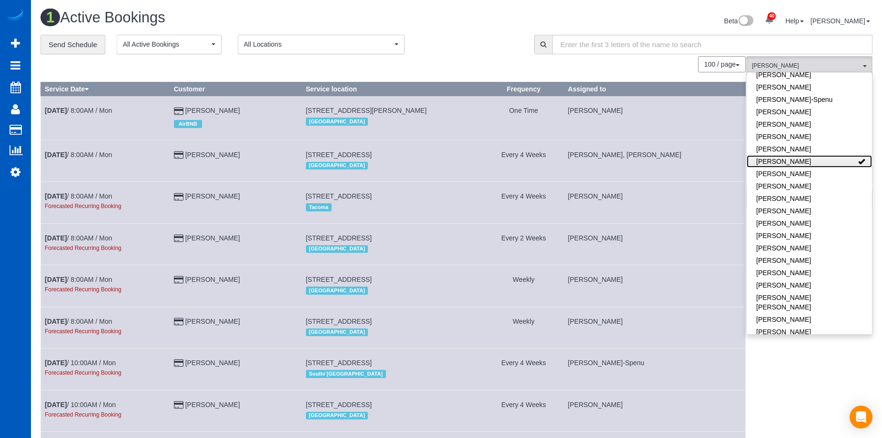
click at [840, 162] on link "Kateryna Maherovska" at bounding box center [808, 161] width 125 height 12
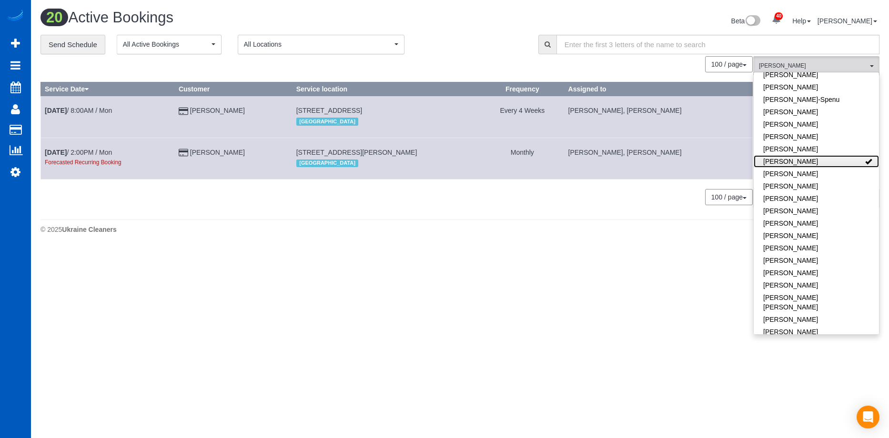
click at [842, 160] on link "Kateryna Maherovska" at bounding box center [816, 161] width 125 height 12
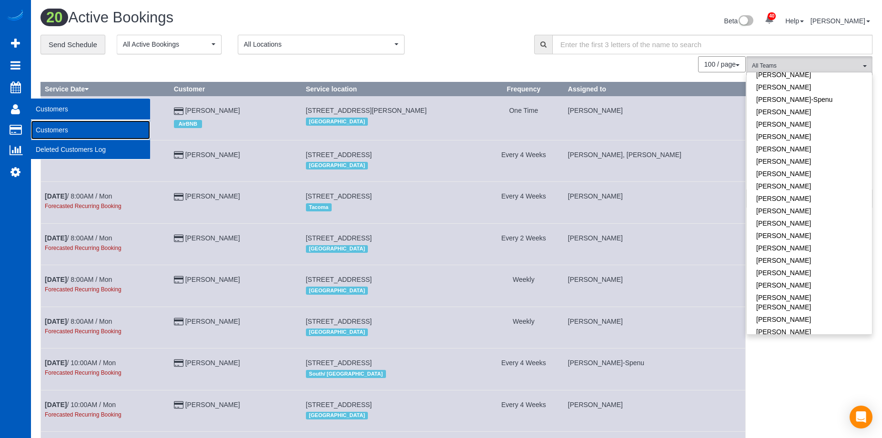
click at [35, 124] on link "Customers" at bounding box center [90, 130] width 119 height 19
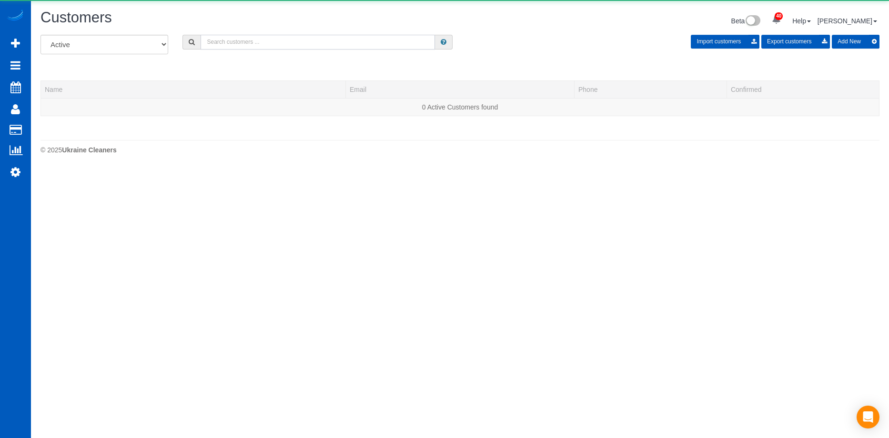
click at [259, 45] on input "text" at bounding box center [318, 42] width 234 height 15
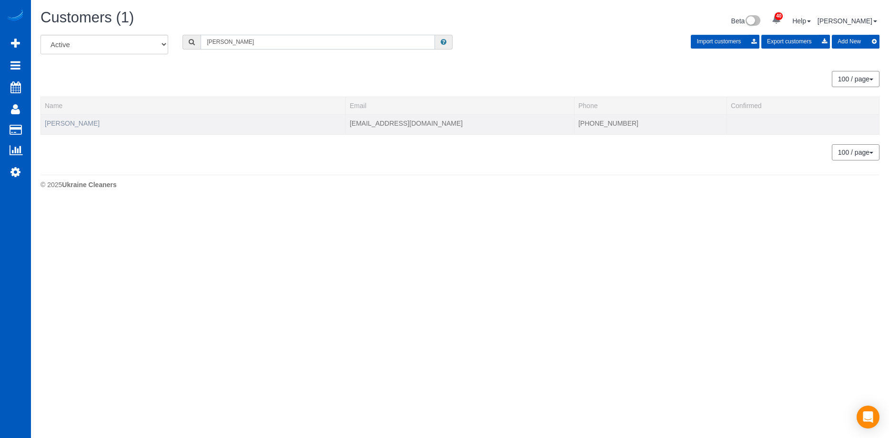
type input "Haley Johnson"
click at [67, 121] on link "Haley Johnson" at bounding box center [72, 124] width 55 height 8
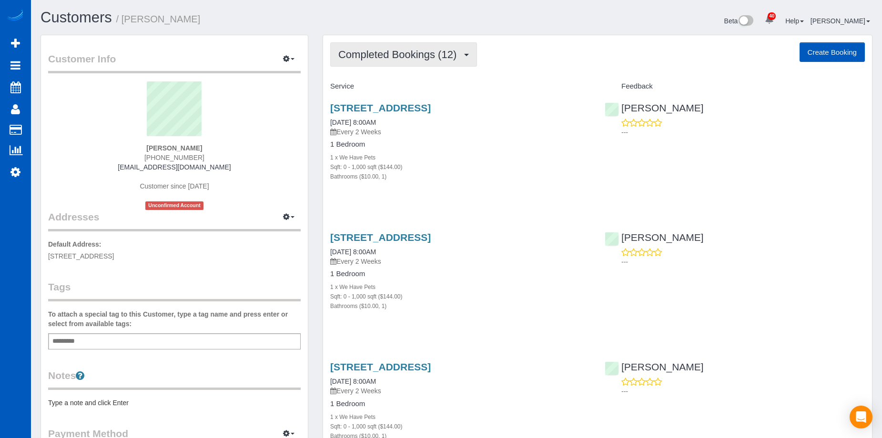
click at [407, 54] on span "Completed Bookings (12)" at bounding box center [399, 55] width 123 height 12
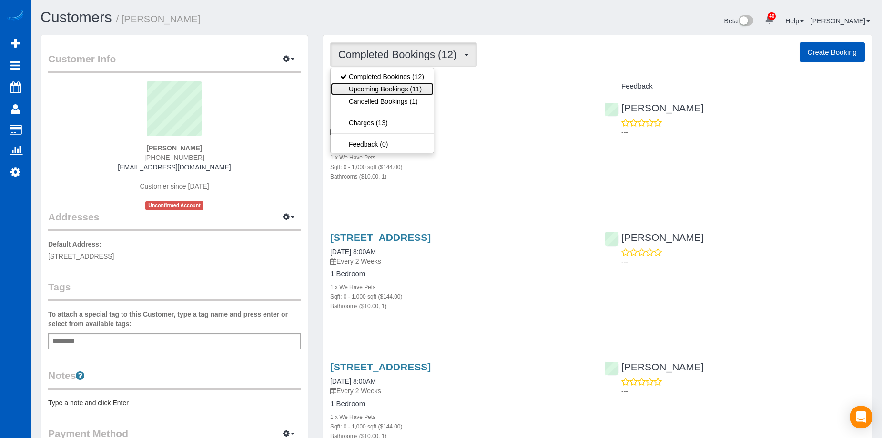
click at [409, 91] on link "Upcoming Bookings (11)" at bounding box center [382, 89] width 103 height 12
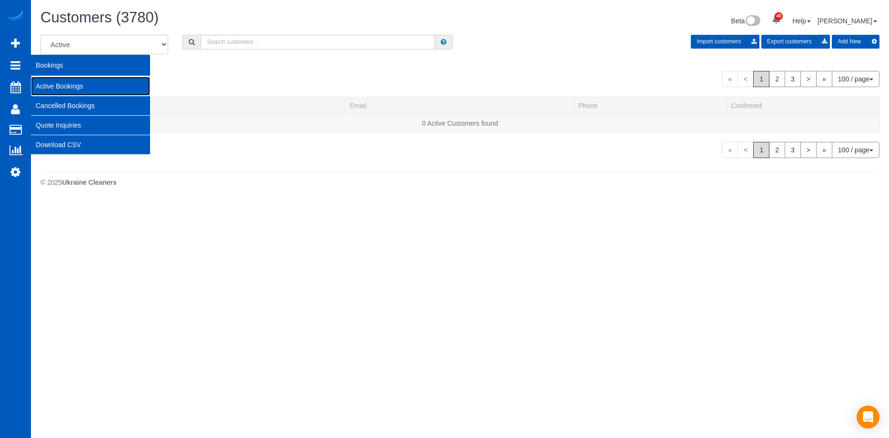
click at [49, 81] on link "Active Bookings" at bounding box center [90, 86] width 119 height 19
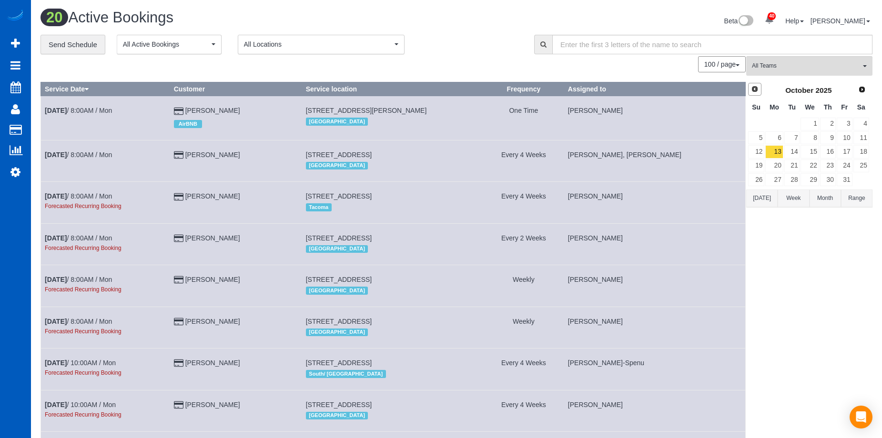
click at [756, 87] on span "Prev" at bounding box center [755, 89] width 8 height 8
click at [790, 136] on link "9" at bounding box center [792, 137] width 16 height 13
click at [795, 65] on span "All Teams" at bounding box center [806, 66] width 109 height 8
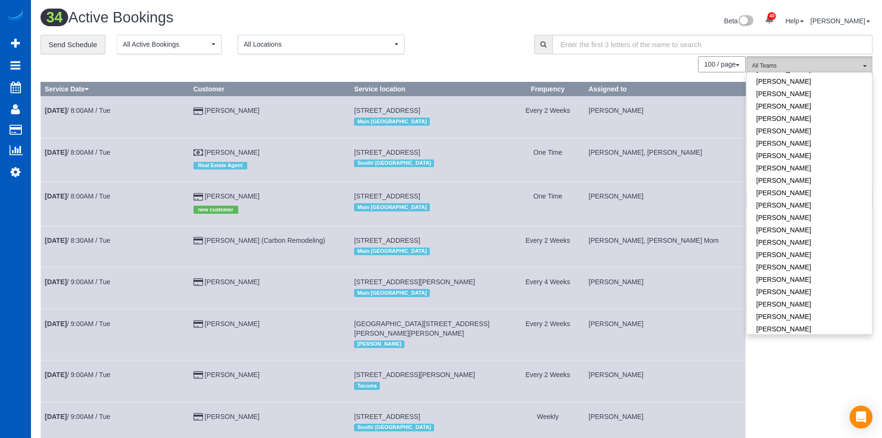
scroll to position [606, 0]
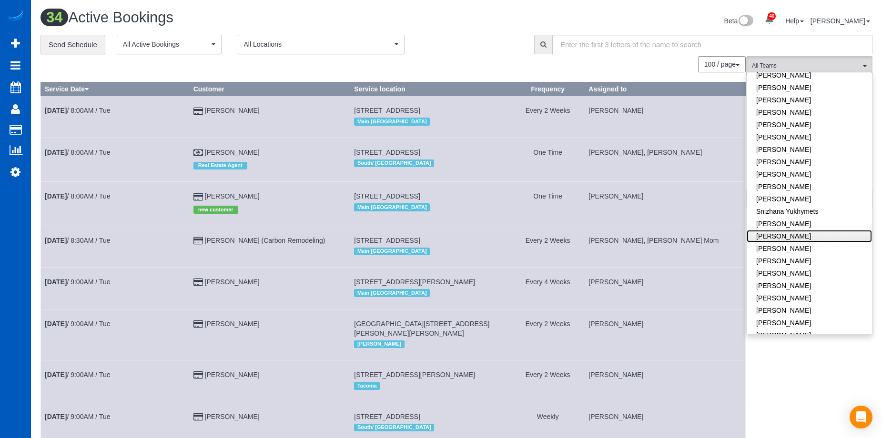
click at [826, 230] on link "[PERSON_NAME]" at bounding box center [808, 236] width 125 height 12
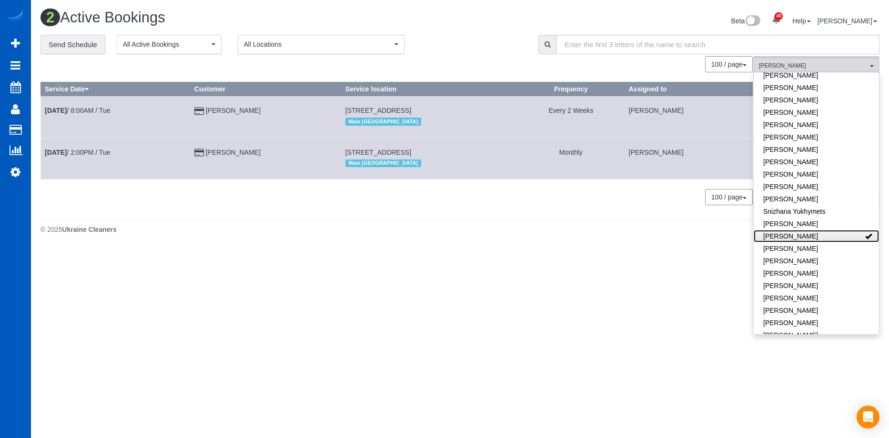
click at [839, 230] on link "[PERSON_NAME]" at bounding box center [816, 236] width 125 height 12
click at [474, 51] on div "**********" at bounding box center [282, 45] width 484 height 20
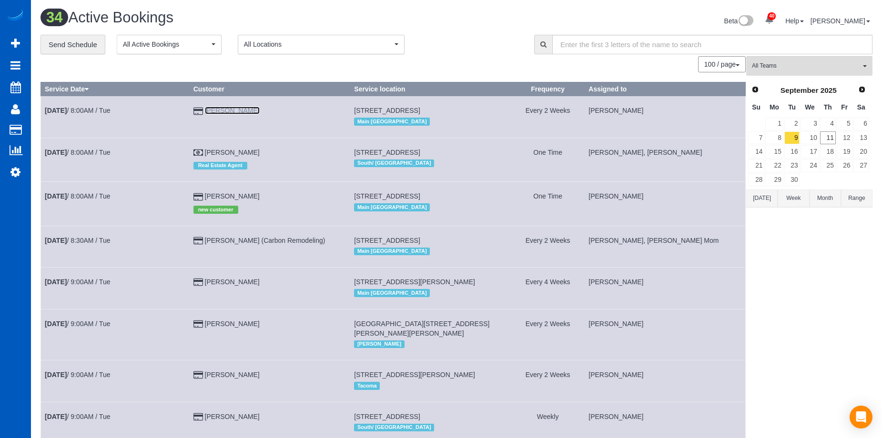
click at [238, 112] on link "Haley Johnson" at bounding box center [232, 111] width 55 height 8
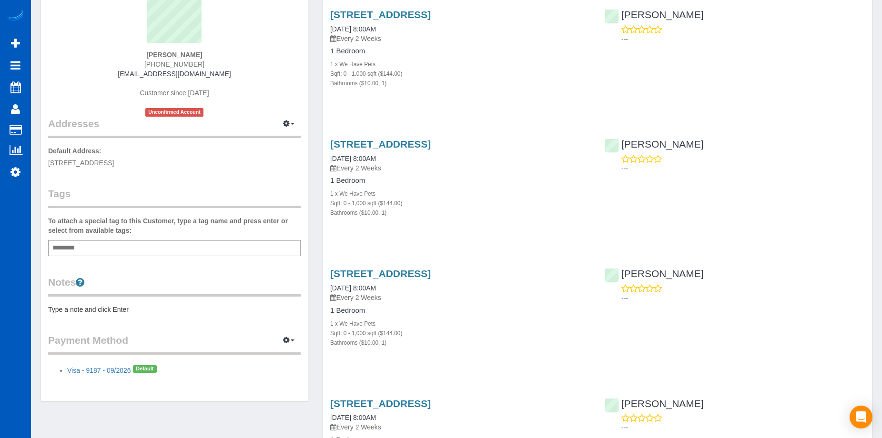
scroll to position [95, 0]
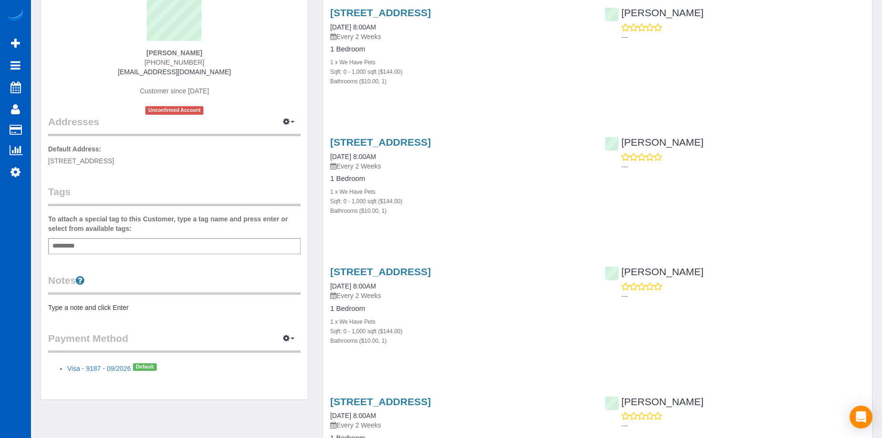
click at [110, 310] on pre "Type a note and click Enter" at bounding box center [174, 308] width 252 height 10
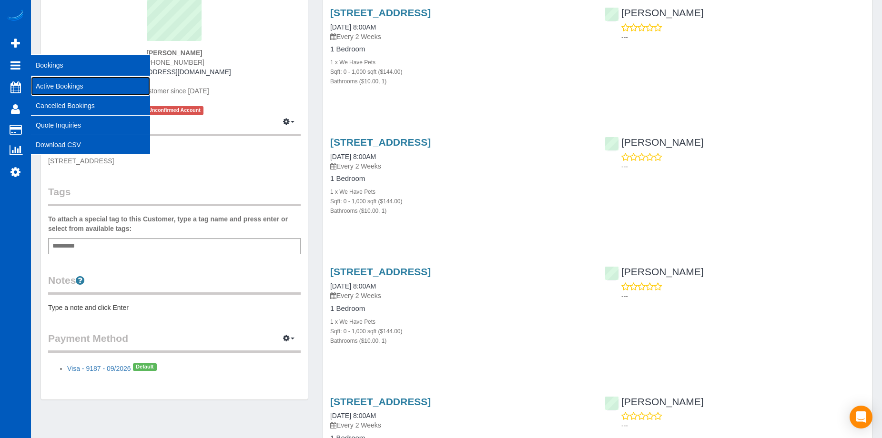
click at [47, 82] on link "Active Bookings" at bounding box center [90, 86] width 119 height 19
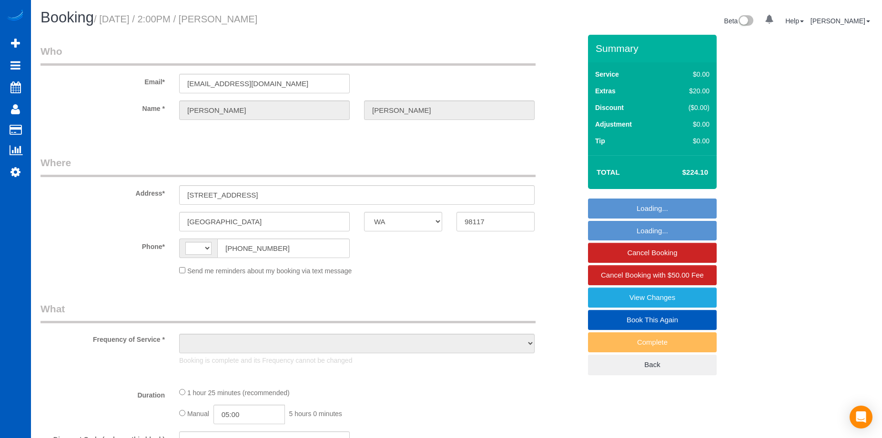
select select "WA"
select select "string:US"
select select "string:fspay-4775ac07-3780-4538-9c21-e7411a399470"
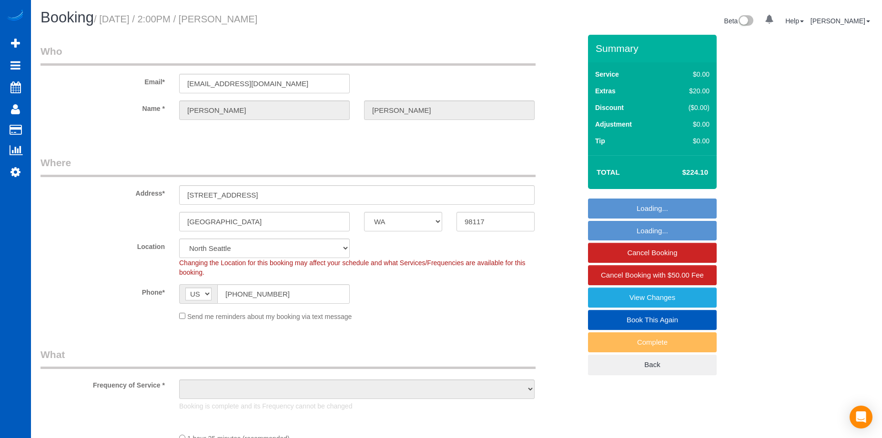
select select "object:918"
select select "spot1"
select select "199"
select select "object:1269"
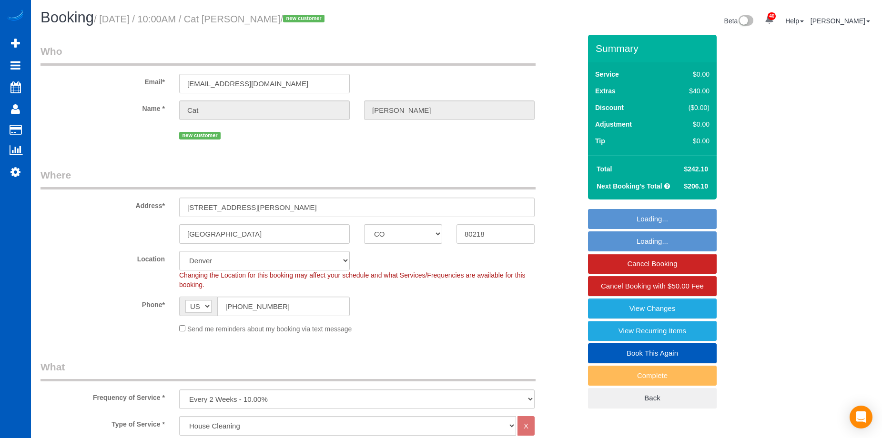
select select "CO"
select select "199"
select select "spot1"
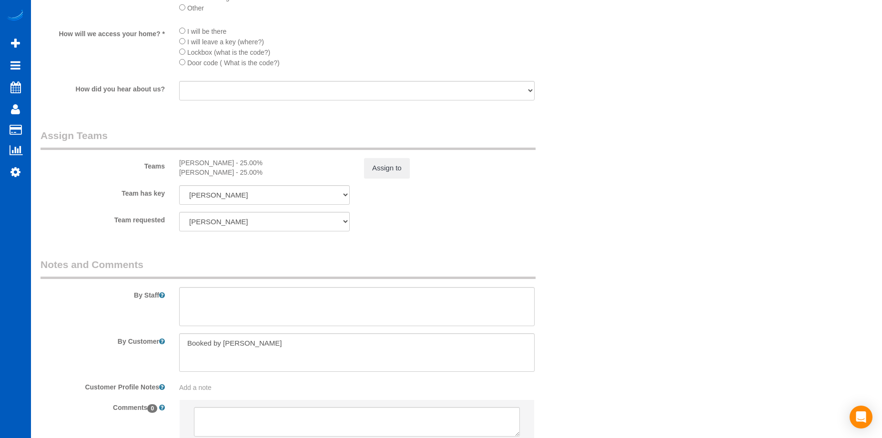
scroll to position [1239, 0]
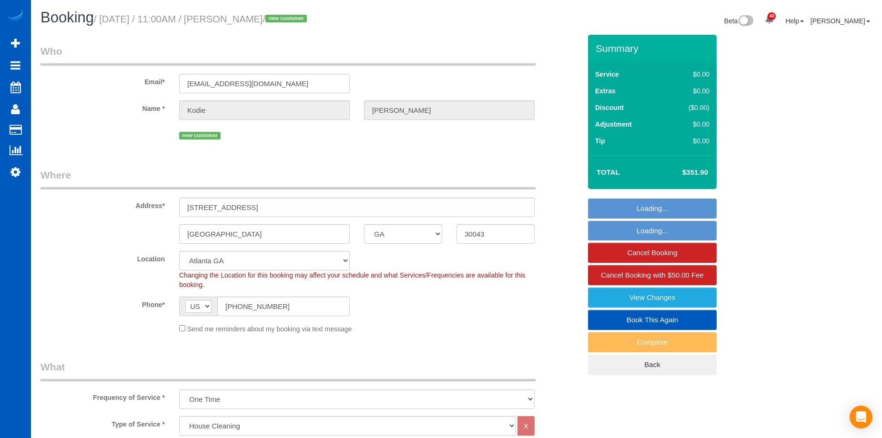
select select "GA"
select select "199"
select select "spot1"
select select "number:8"
select select "1001"
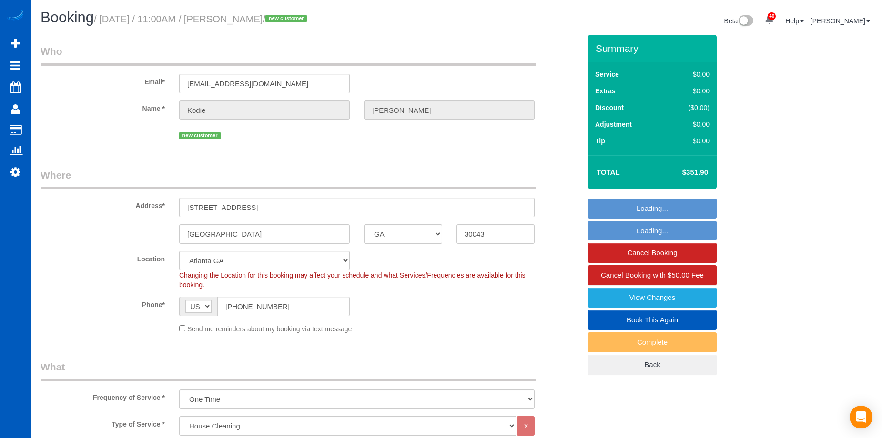
select select "2"
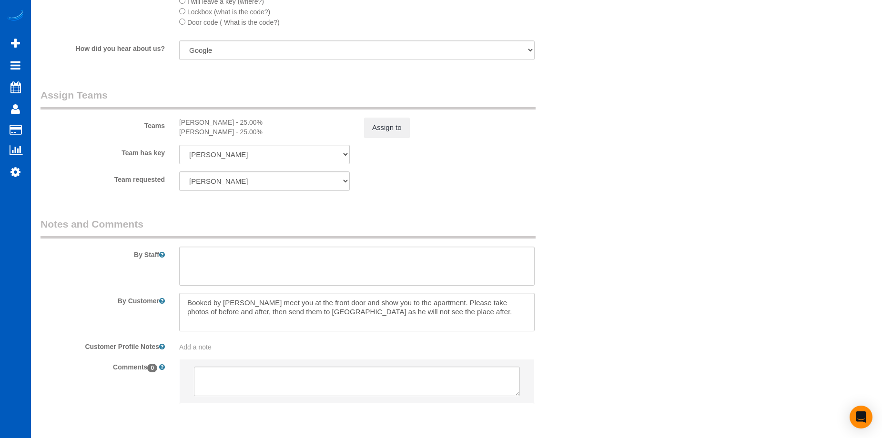
scroll to position [1143, 0]
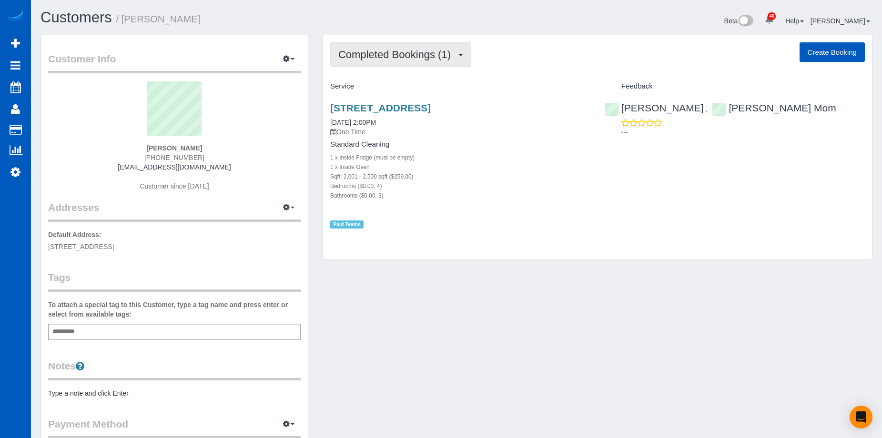
click at [417, 56] on span "Completed Bookings (1)" at bounding box center [396, 55] width 117 height 12
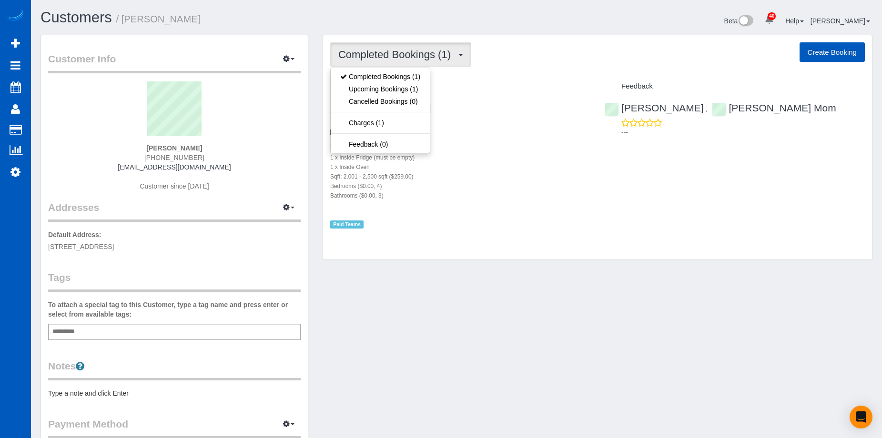
click at [417, 56] on span "Completed Bookings (1)" at bounding box center [396, 55] width 117 height 12
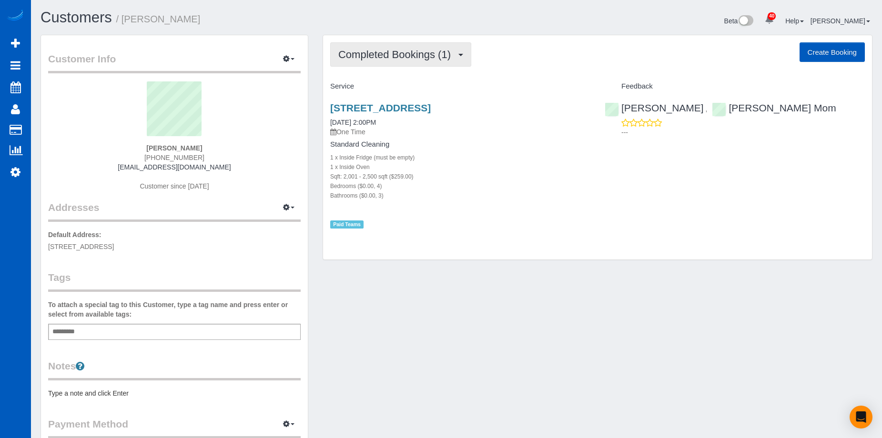
click at [417, 56] on span "Completed Bookings (1)" at bounding box center [396, 55] width 117 height 12
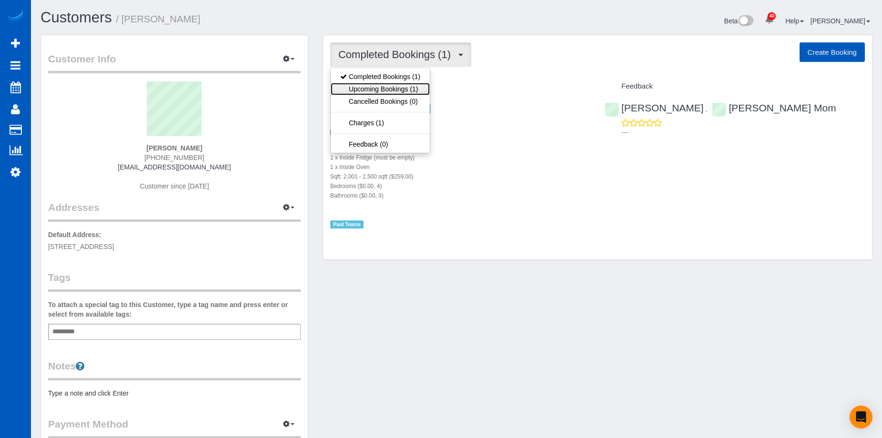
click at [388, 86] on link "Upcoming Bookings (1)" at bounding box center [380, 89] width 99 height 12
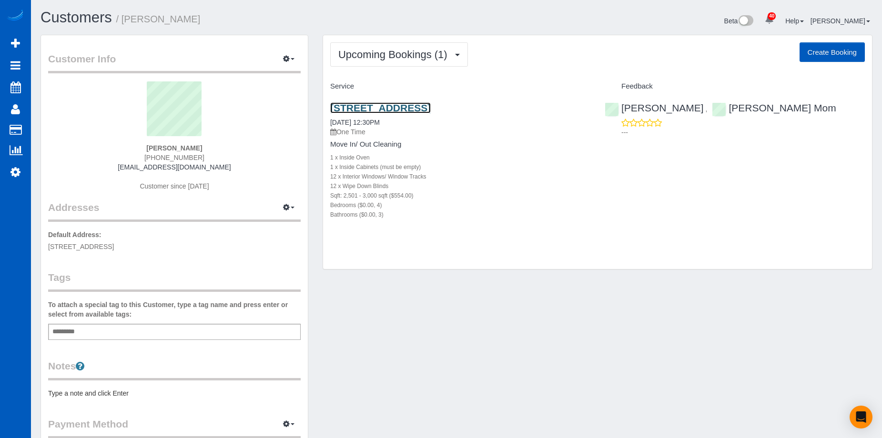
click at [373, 111] on link "[STREET_ADDRESS]" at bounding box center [380, 107] width 101 height 11
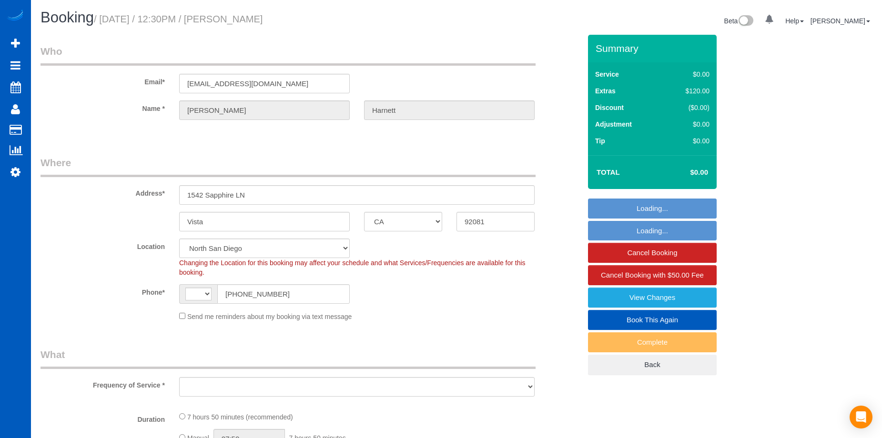
select select "CA"
select select "object:708"
select select "199"
select select "2501"
select select "4"
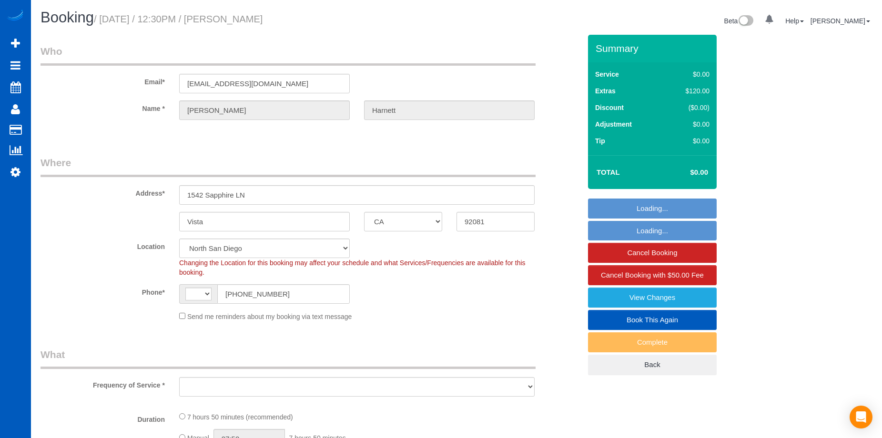
select select "3"
select select "string:US"
select select "2501"
select select "4"
select select "3"
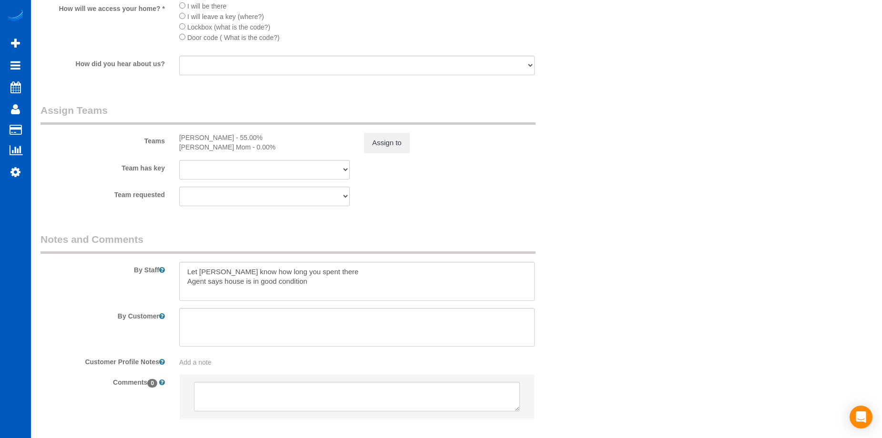
scroll to position [1139, 0]
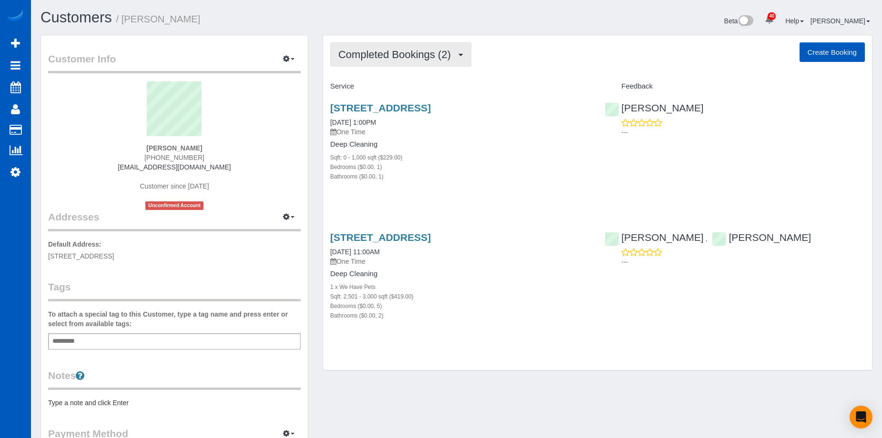
click at [386, 52] on span "Completed Bookings (2)" at bounding box center [396, 55] width 117 height 12
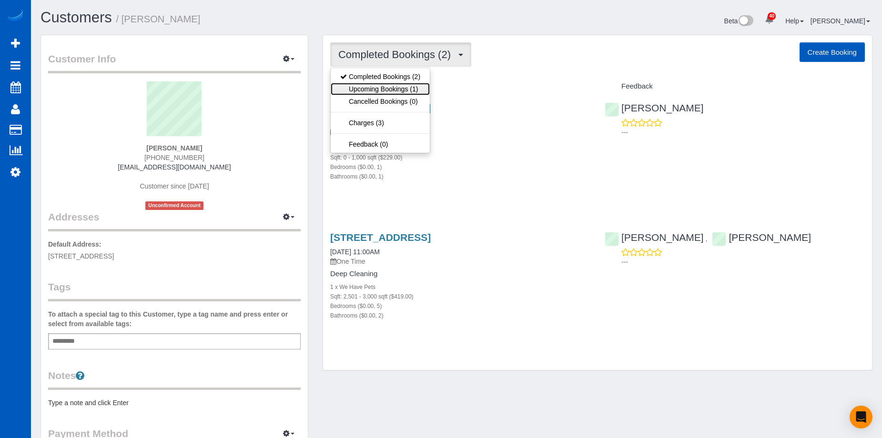
click at [385, 89] on link "Upcoming Bookings (1)" at bounding box center [380, 89] width 99 height 12
